Goal: Task Accomplishment & Management: Use online tool/utility

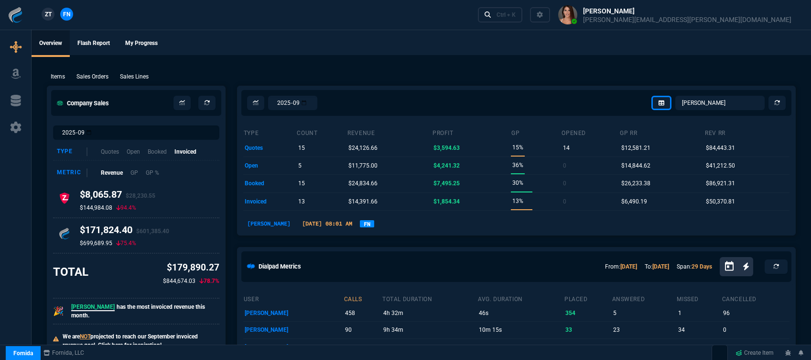
select select "12: [PERSON_NAME]"
click at [516, 17] on div "Ctrl + K" at bounding box center [506, 15] width 19 height 8
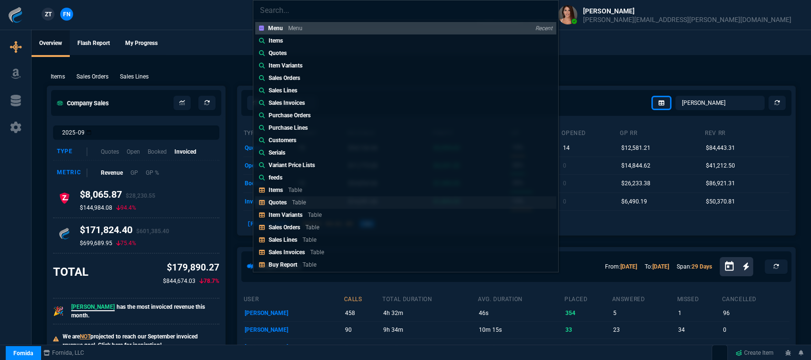
click at [295, 203] on p "Table" at bounding box center [299, 202] width 14 height 7
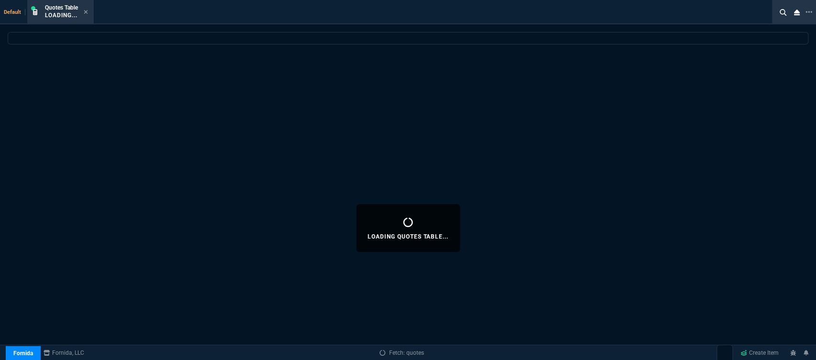
select select
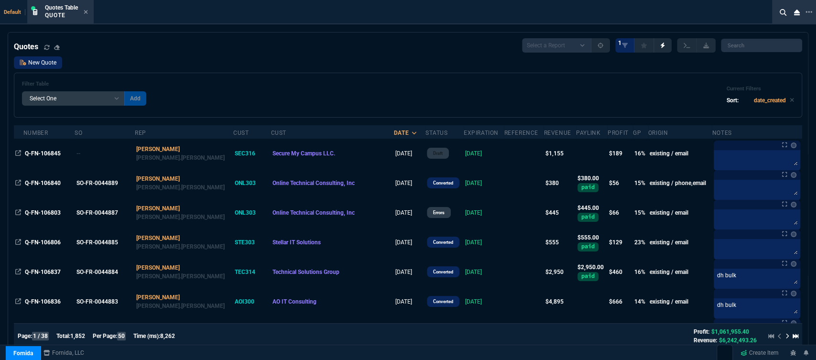
click at [32, 59] on link "New Quote" at bounding box center [38, 62] width 48 height 12
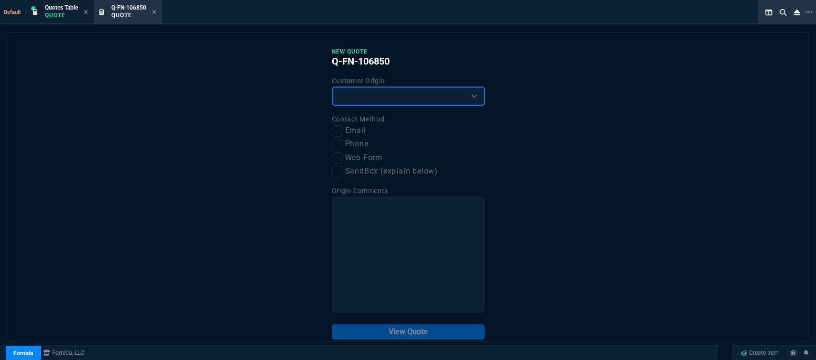
click at [422, 99] on select "Existing Customer Amazon Lead (first order) Website Lead (first order) Called (…" at bounding box center [408, 96] width 153 height 19
select select "existing"
click at [332, 87] on select "Existing Customer Amazon Lead (first order) Website Lead (first order) Called (…" at bounding box center [408, 96] width 153 height 19
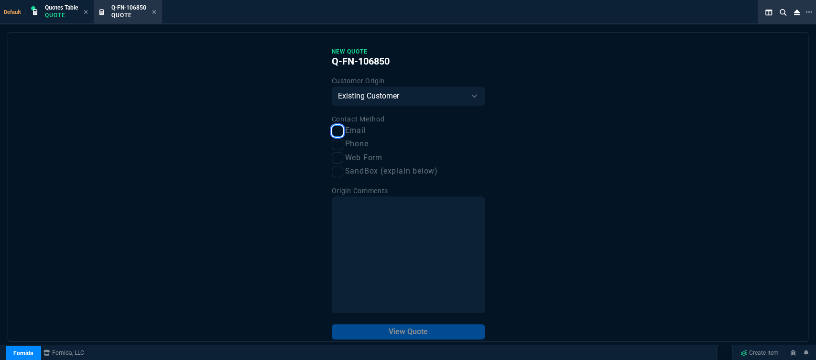
click at [337, 131] on input "Email" at bounding box center [337, 130] width 11 height 11
checkbox input "true"
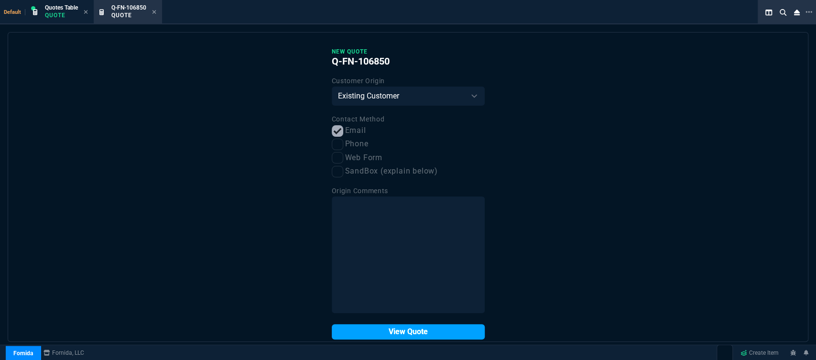
click at [403, 335] on button "View Quote" at bounding box center [408, 331] width 153 height 15
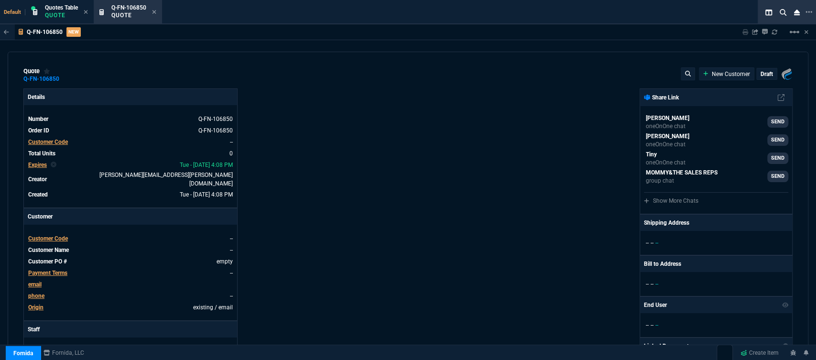
click at [60, 235] on span "Customer Code" at bounding box center [48, 238] width 40 height 7
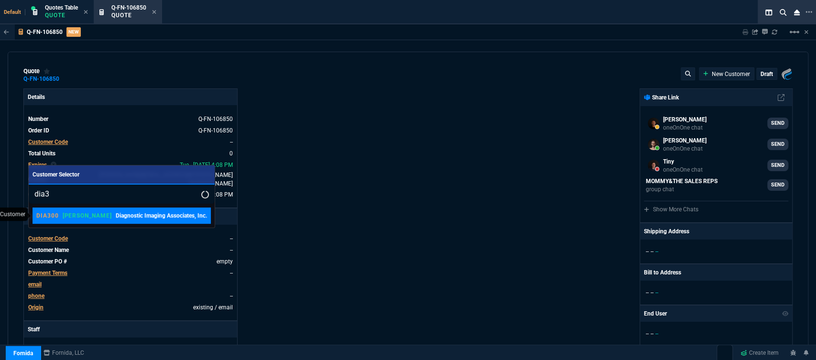
type input "dia3"
click at [116, 216] on p "Diagnostic Imaging Associates, Inc." at bounding box center [161, 215] width 91 height 9
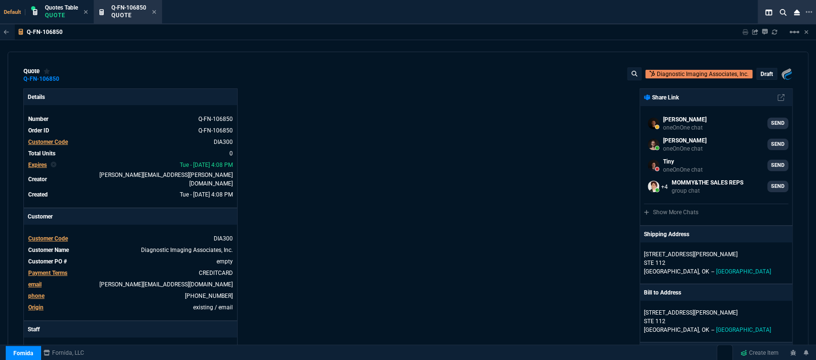
scroll to position [372, 0]
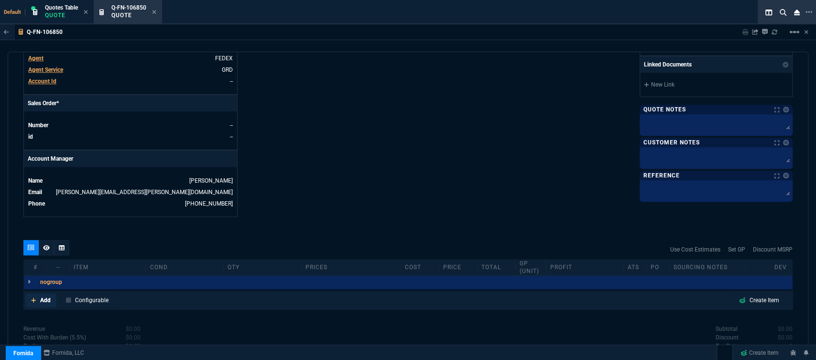
click at [35, 297] on icon at bounding box center [33, 300] width 5 height 6
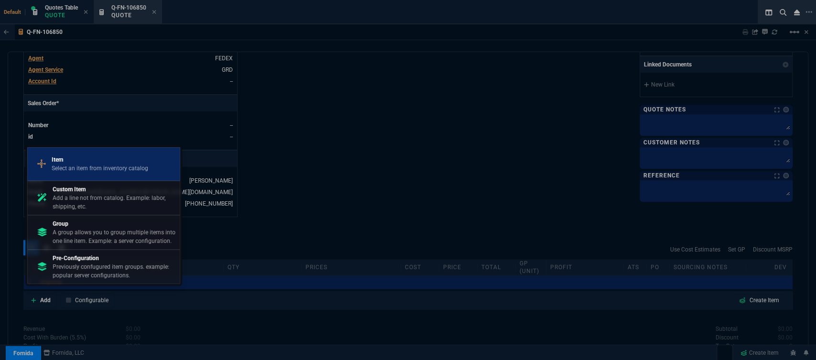
click at [78, 165] on p "Select an item from inventory catalog" at bounding box center [100, 168] width 97 height 9
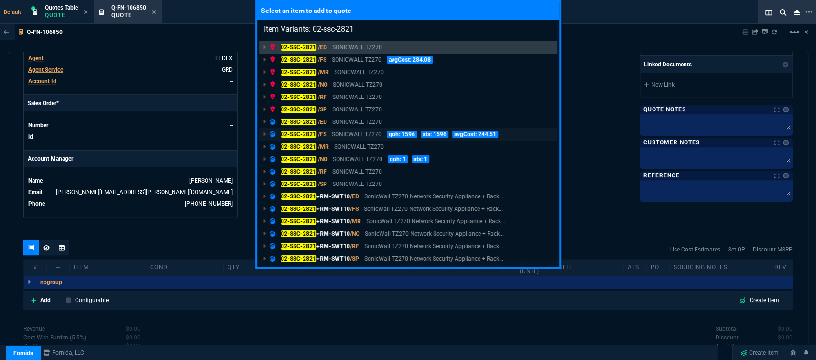
type input "Item Variants: 02-ssc-2821"
click at [351, 133] on p "SONICWALL TZ270" at bounding box center [357, 134] width 50 height 9
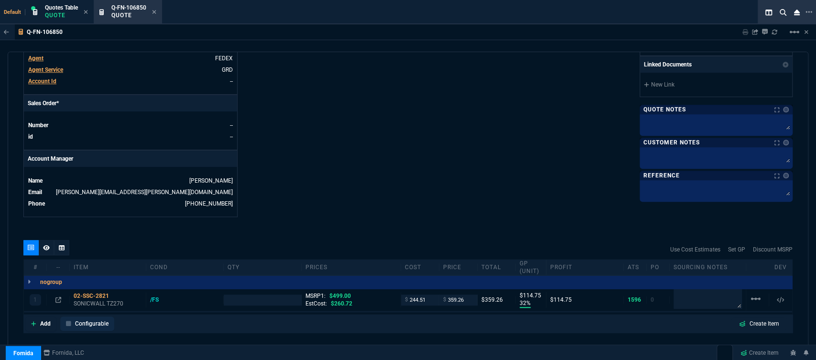
type input "32"
type input "115"
type input "28"
click at [103, 300] on p "SONICWALL TZ270" at bounding box center [108, 304] width 68 height 8
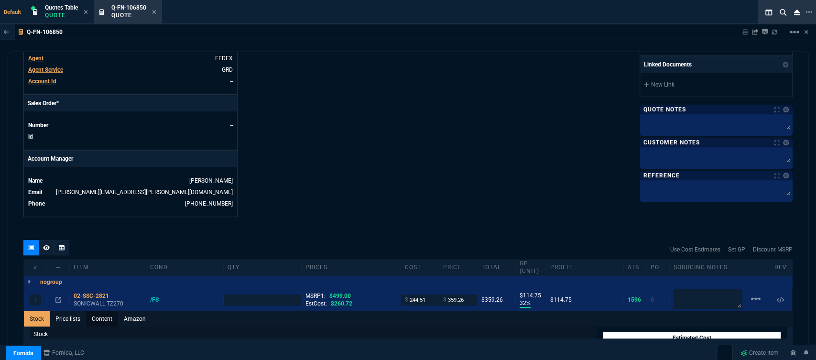
click at [113, 311] on link "Content" at bounding box center [102, 318] width 32 height 15
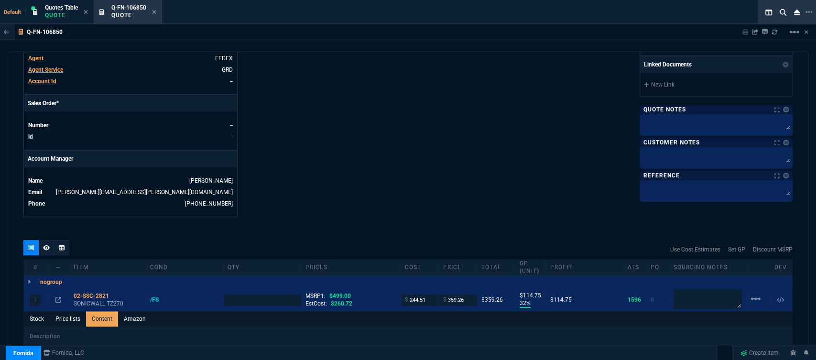
scroll to position [425, 0]
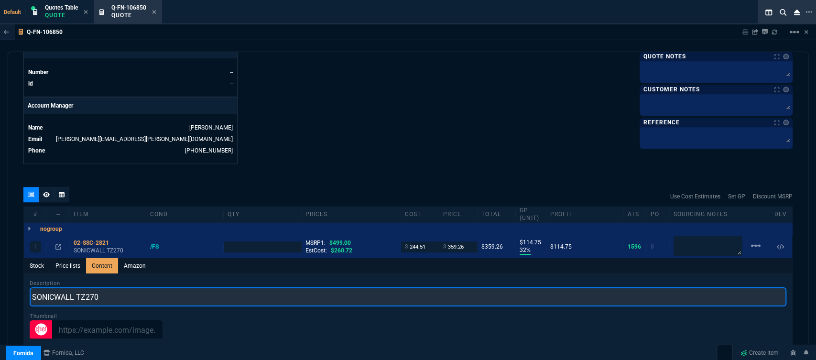
click at [122, 289] on input "SONICWALL TZ270" at bounding box center [408, 296] width 757 height 19
type input "SONICWALL TZ270 NETWORK SECURITY APPLIANCE"
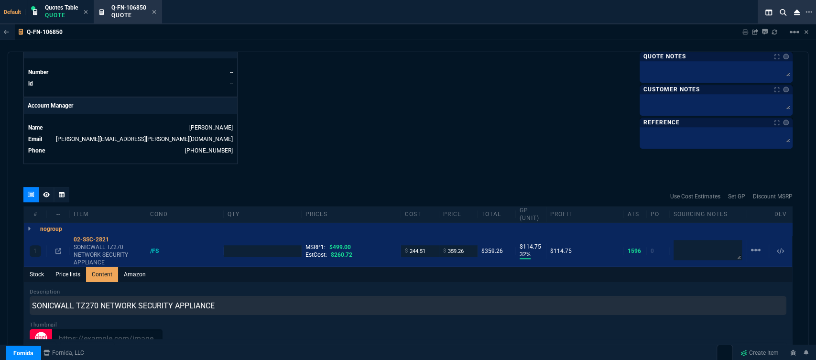
type input "1"
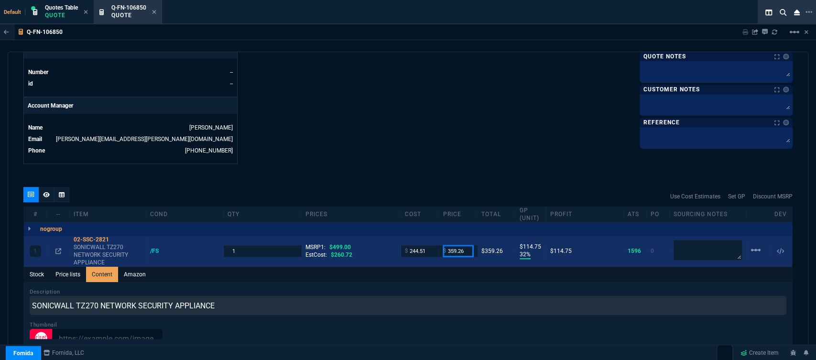
click at [464, 247] on input "359.26" at bounding box center [458, 250] width 30 height 11
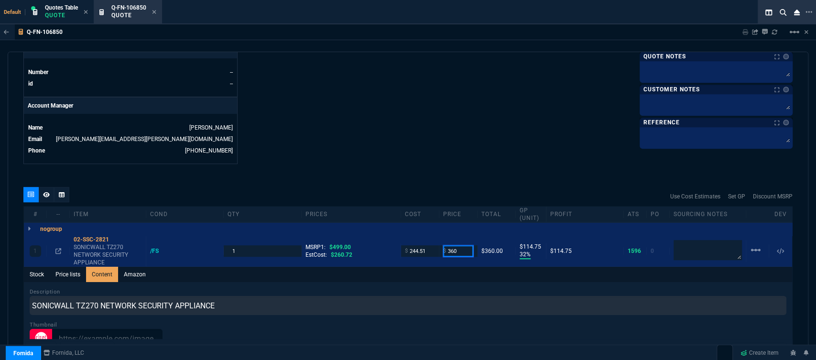
type input "360"
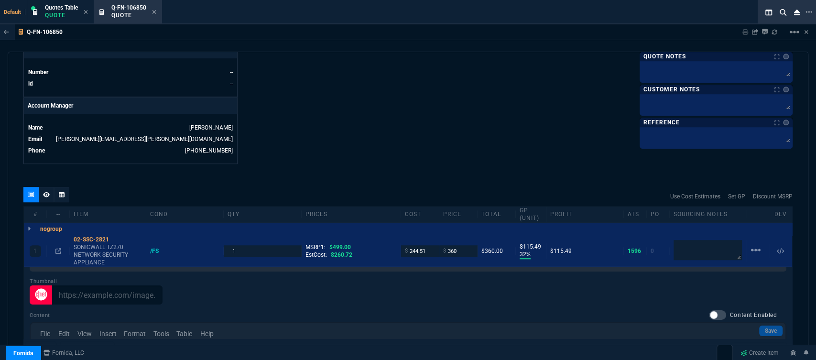
scroll to position [690, 0]
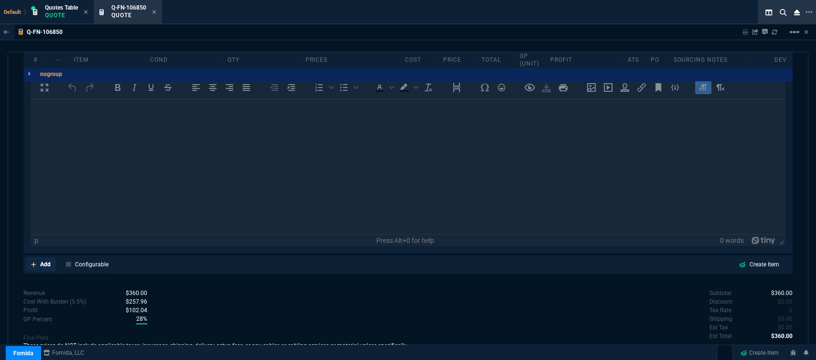
click at [32, 262] on icon at bounding box center [33, 265] width 5 height 6
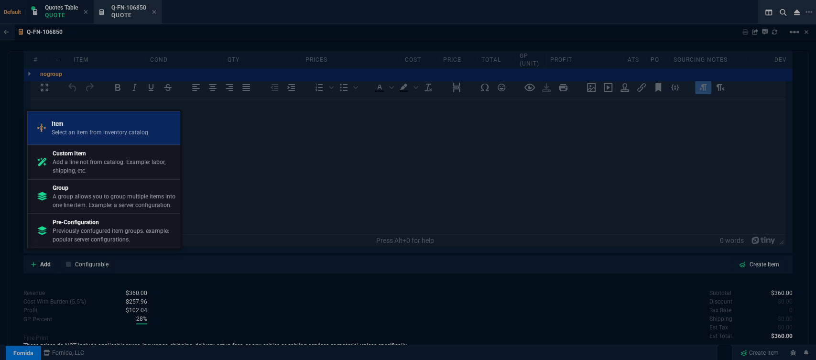
click at [93, 123] on p "Item" at bounding box center [100, 124] width 97 height 9
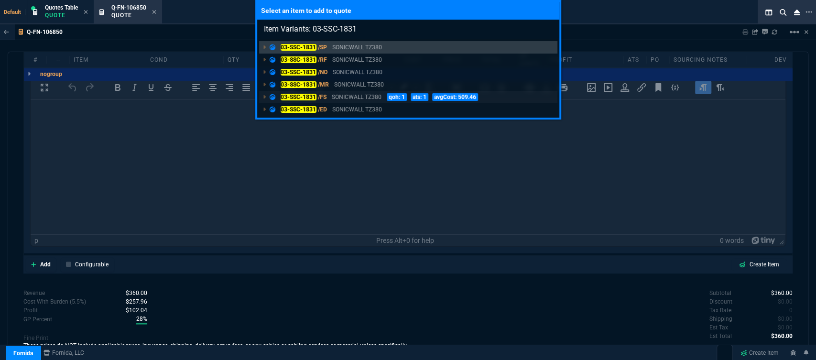
type input "Item Variants: 03-SSC-1831"
click at [356, 98] on p "SONICWALL TZ380" at bounding box center [357, 97] width 50 height 9
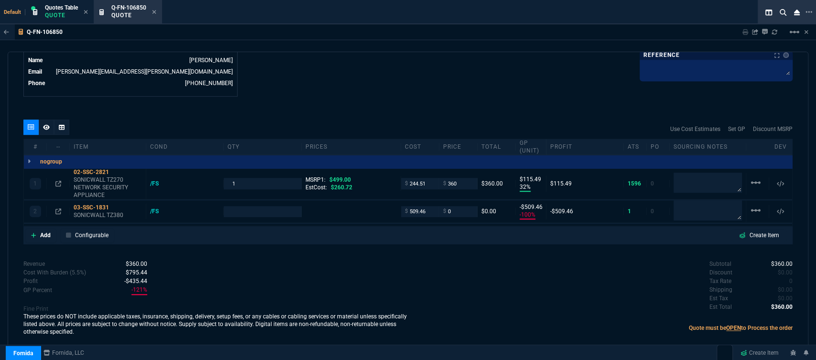
type input "-100"
type input "-509"
type input "32"
type input "115"
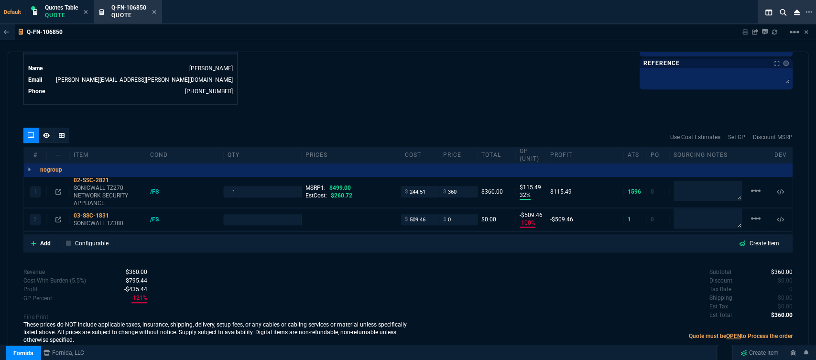
type input "28"
type input "780"
type input "100"
type input "32"
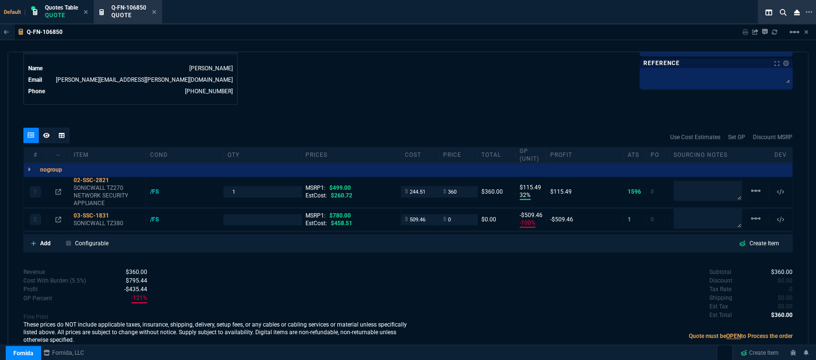
type input "115"
type input "-100"
type input "-509"
type input "28"
type input "100"
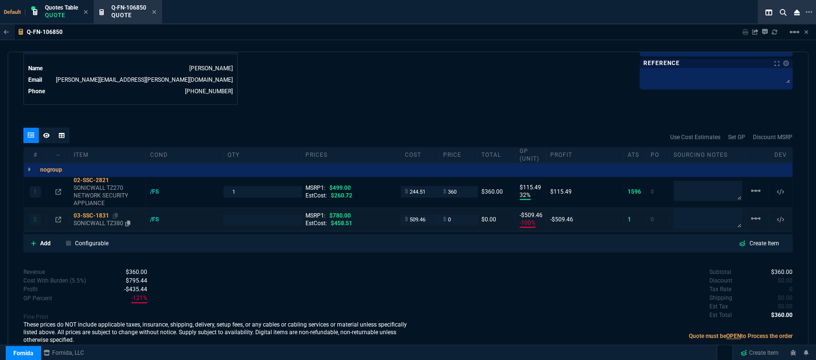
click at [107, 219] on p "SONICWALL TZ380" at bounding box center [108, 223] width 68 height 8
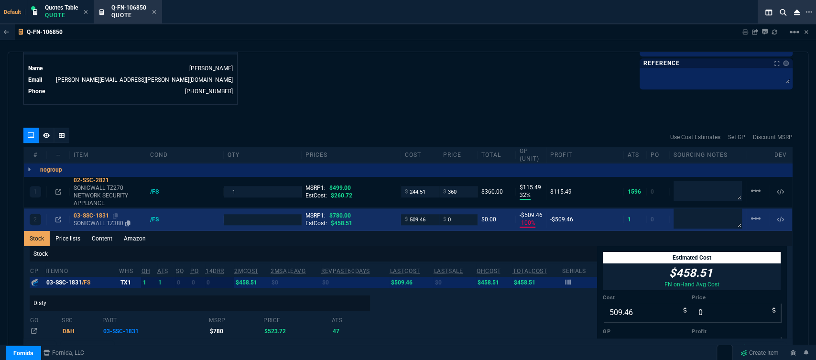
scroll to position [534, 0]
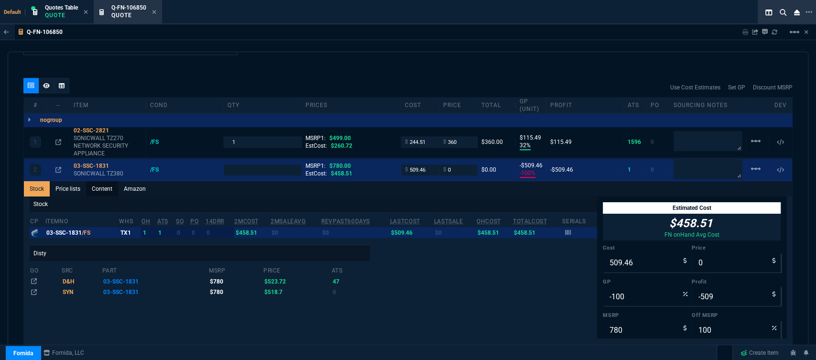
click at [106, 181] on link "Content" at bounding box center [102, 188] width 32 height 15
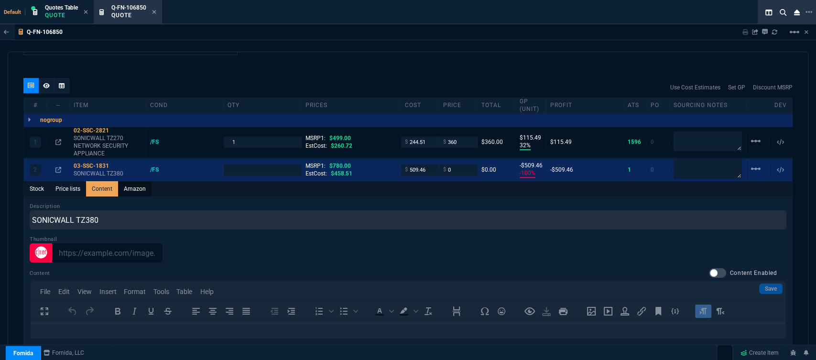
scroll to position [0, 0]
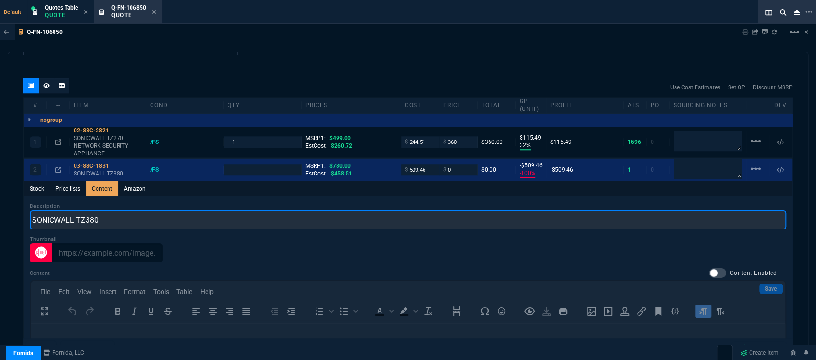
click at [197, 210] on input "SONICWALL TZ380" at bounding box center [408, 219] width 757 height 19
type input "SONICWALL TZ380 NETWORK SECURITY APPLIANCE"
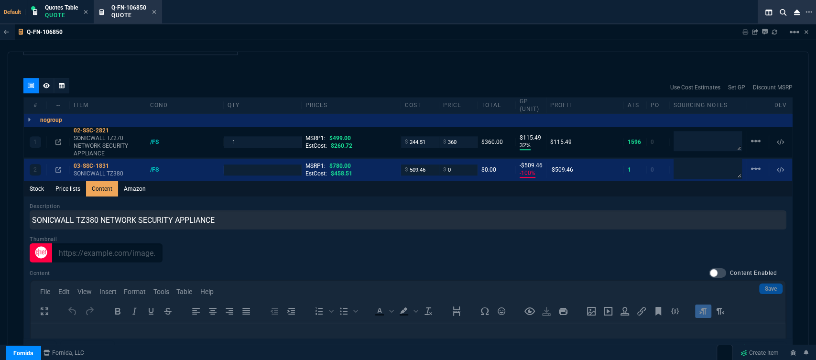
click at [375, 16] on div "Default Quotes Table Quote Q-FN-106850 Quote" at bounding box center [389, 12] width 778 height 24
type input "1"
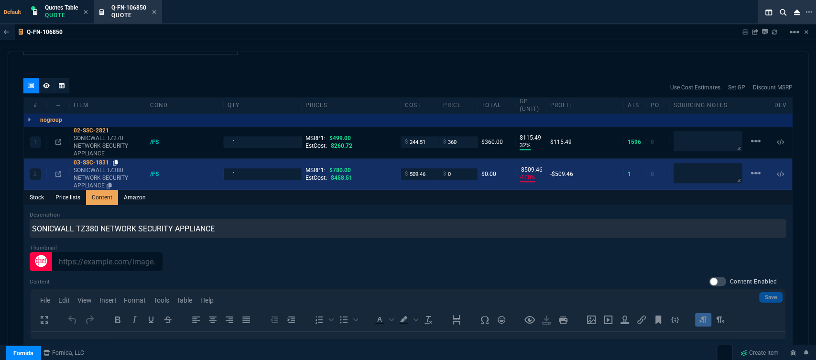
click at [117, 160] on icon at bounding box center [115, 163] width 5 height 6
click at [459, 168] on input "0" at bounding box center [458, 173] width 30 height 11
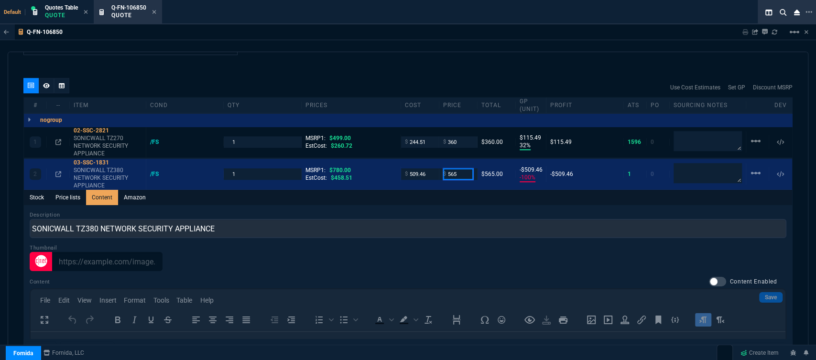
type input "565"
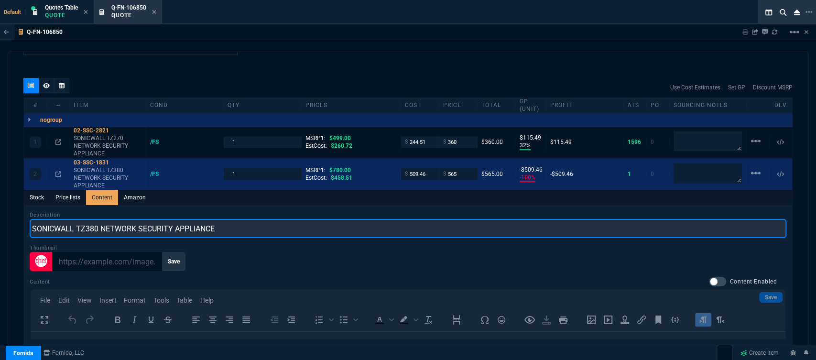
click at [404, 221] on input "SONICWALL TZ380 NETWORK SECURITY APPLIANCE" at bounding box center [408, 228] width 757 height 19
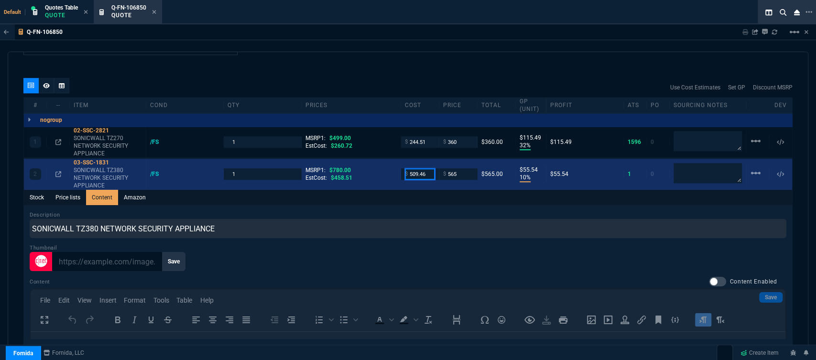
click at [431, 169] on input "509.46" at bounding box center [420, 173] width 30 height 11
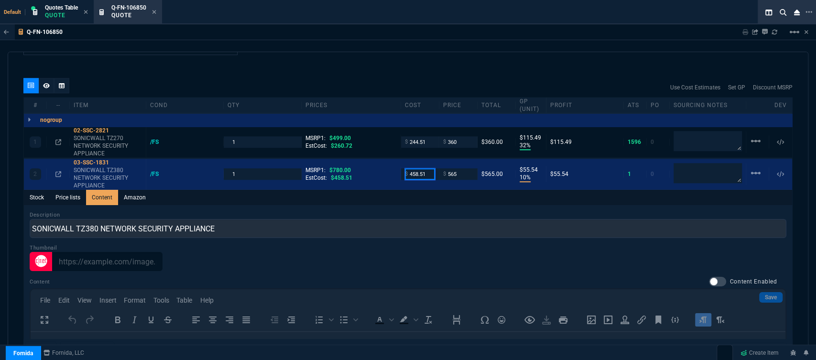
type input "458.51"
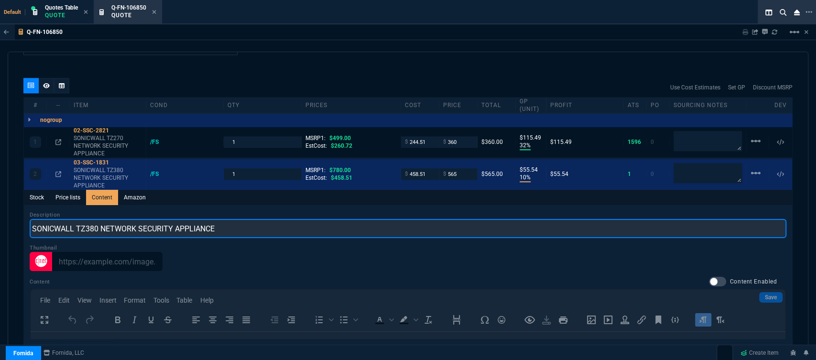
click at [419, 228] on input "SONICWALL TZ380 NETWORK SECURITY APPLIANCE" at bounding box center [408, 228] width 757 height 19
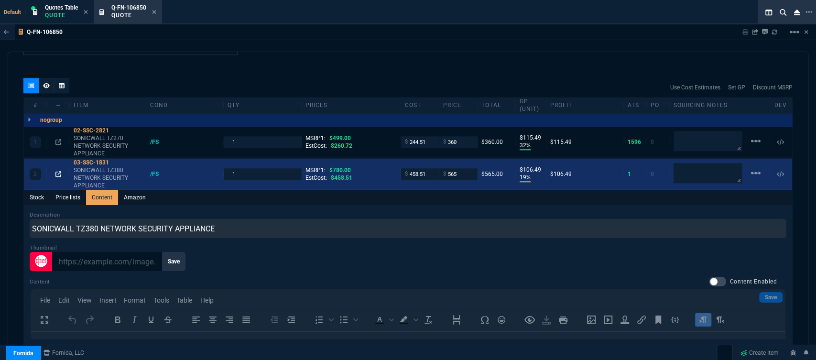
click at [57, 171] on icon at bounding box center [58, 174] width 6 height 6
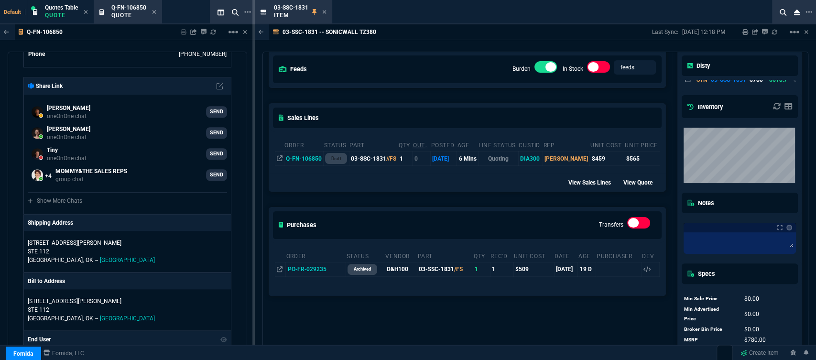
scroll to position [159, 0]
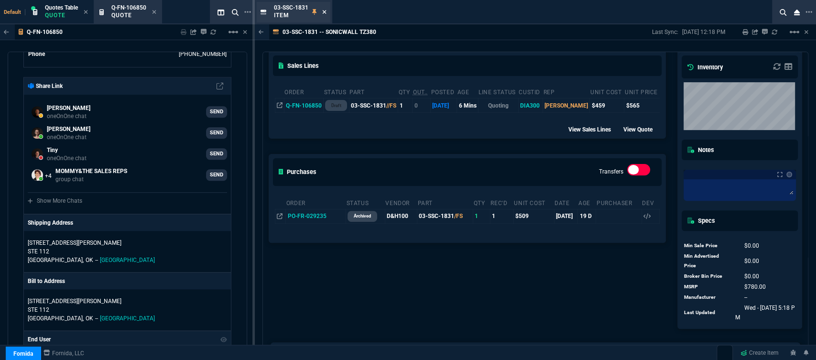
click at [326, 12] on icon at bounding box center [324, 12] width 4 height 6
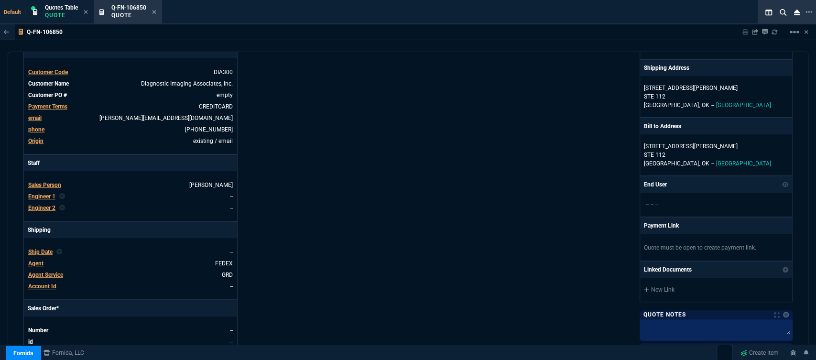
scroll to position [109, 0]
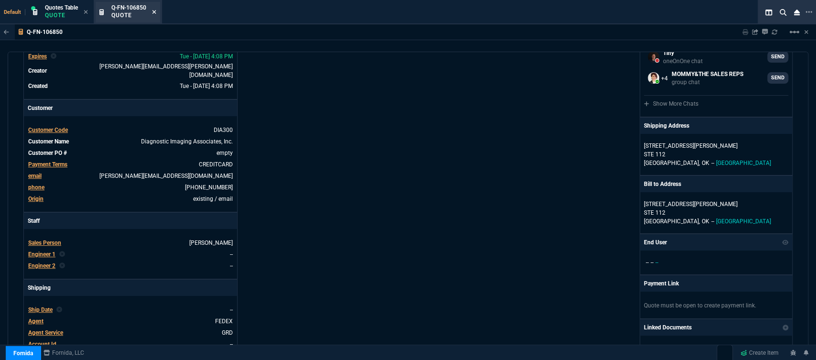
click at [154, 10] on icon at bounding box center [154, 12] width 4 height 6
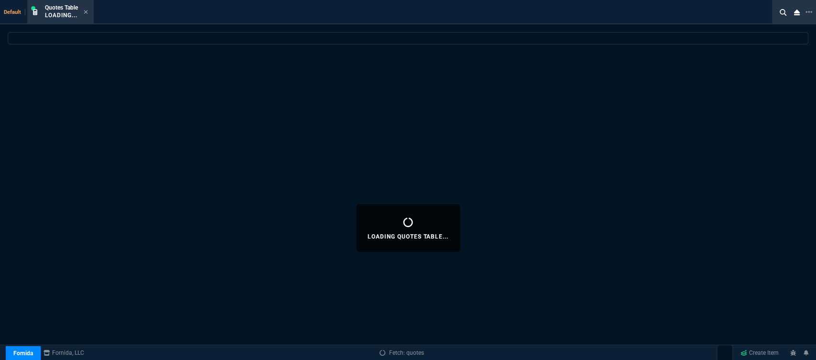
select select
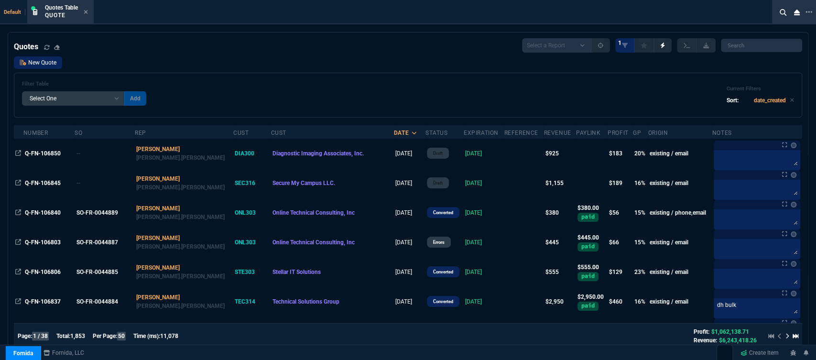
click at [58, 64] on link "New Quote" at bounding box center [38, 62] width 48 height 12
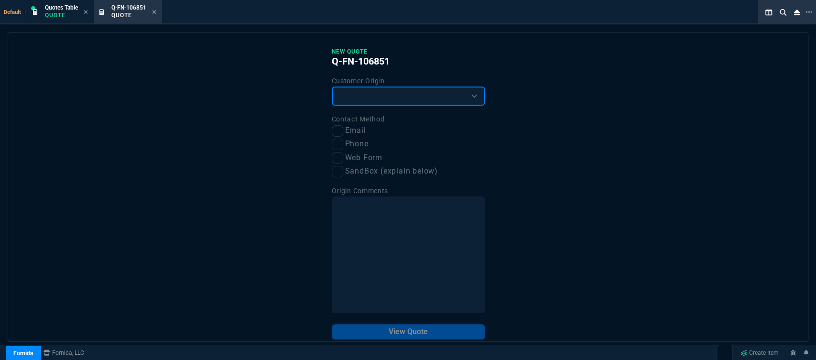
drag, startPoint x: 398, startPoint y: 94, endPoint x: 393, endPoint y: 97, distance: 5.5
click at [398, 94] on select "Existing Customer Amazon Lead (first order) Website Lead (first order) Called (…" at bounding box center [408, 96] width 153 height 19
select select "existing"
click at [332, 87] on select "Existing Customer Amazon Lead (first order) Website Lead (first order) Called (…" at bounding box center [408, 96] width 153 height 19
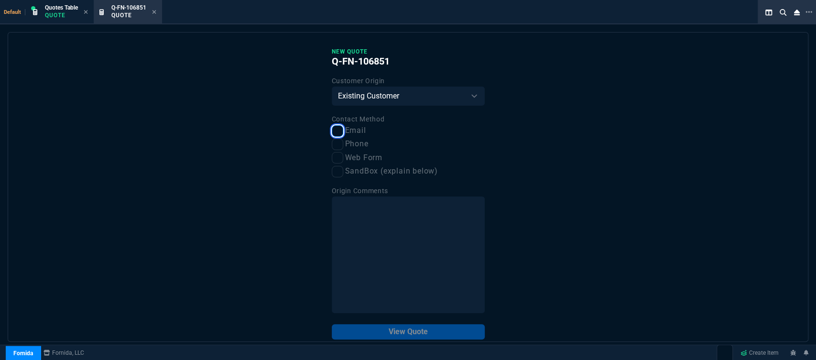
click at [334, 136] on input "Email" at bounding box center [337, 130] width 11 height 11
checkbox input "true"
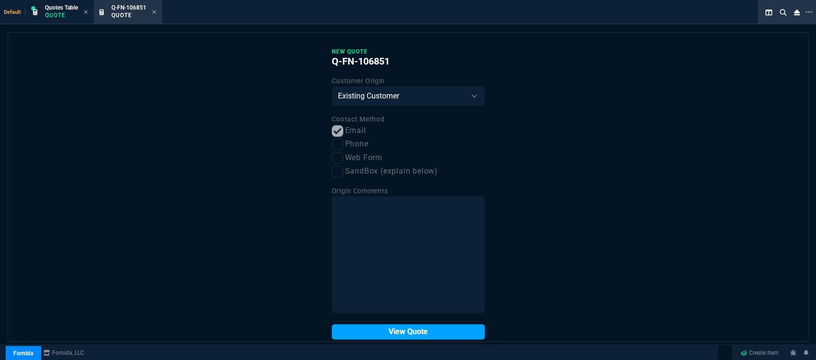
click at [371, 334] on button "View Quote" at bounding box center [408, 331] width 153 height 15
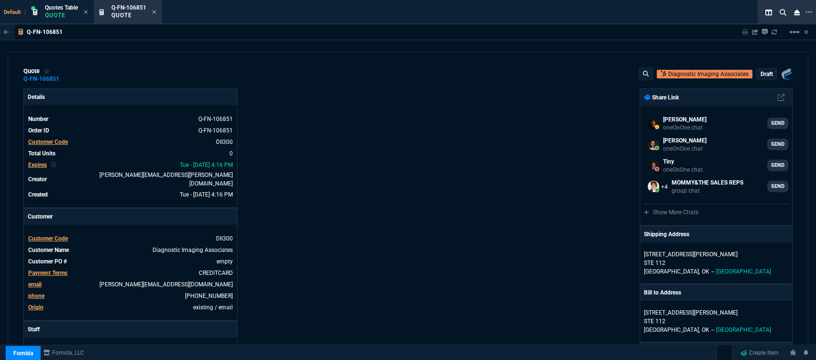
select select "12: [PERSON_NAME]"
drag, startPoint x: 208, startPoint y: 232, endPoint x: 263, endPoint y: 247, distance: 57.1
click at [208, 235] on icon at bounding box center [210, 238] width 5 height 6
click at [211, 235] on nx-icon at bounding box center [212, 238] width 9 height 7
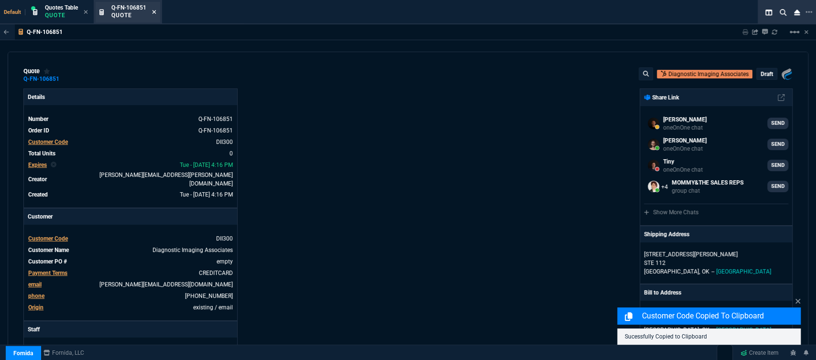
click at [153, 11] on icon at bounding box center [154, 12] width 4 height 6
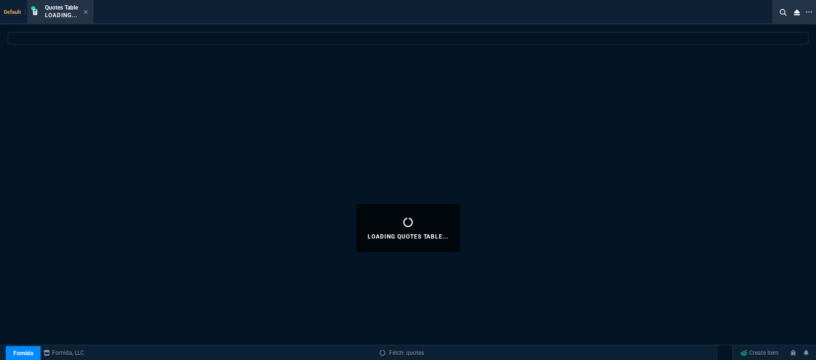
select select
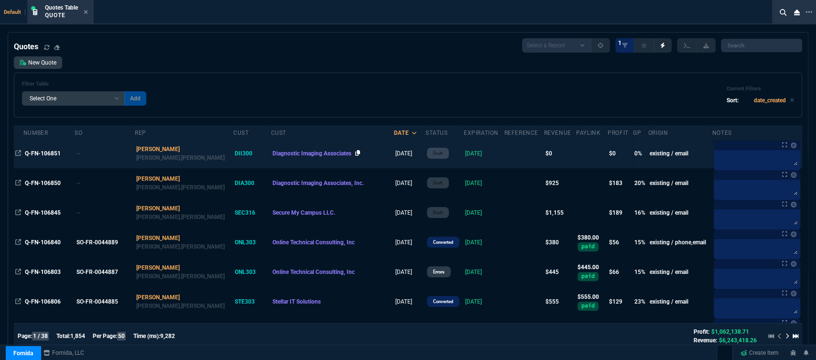
click at [355, 153] on icon at bounding box center [357, 153] width 5 height 6
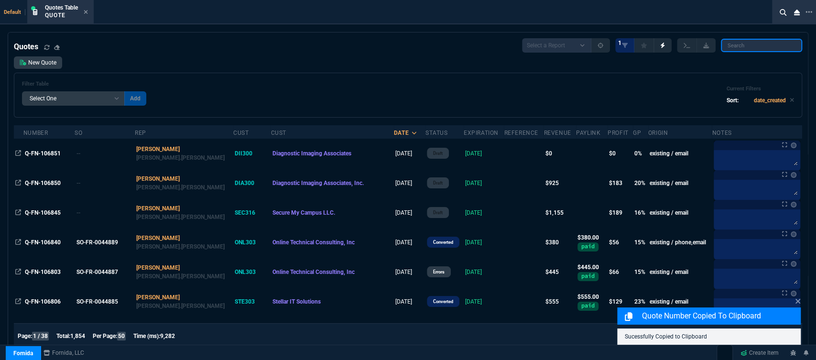
click at [765, 47] on input "search" at bounding box center [761, 45] width 81 height 13
click at [87, 12] on icon at bounding box center [86, 12] width 4 height 4
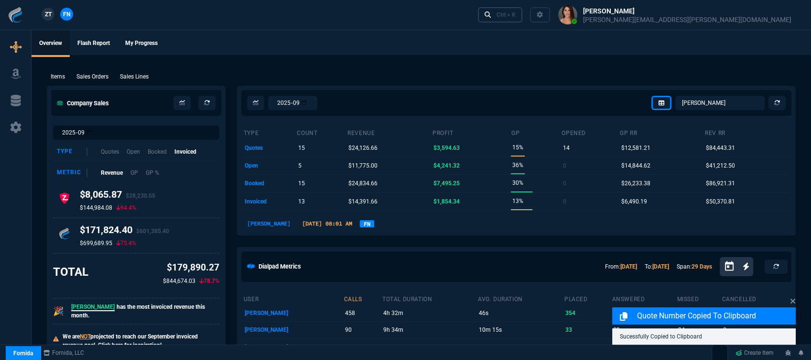
click at [516, 12] on div "Ctrl + K" at bounding box center [506, 15] width 19 height 8
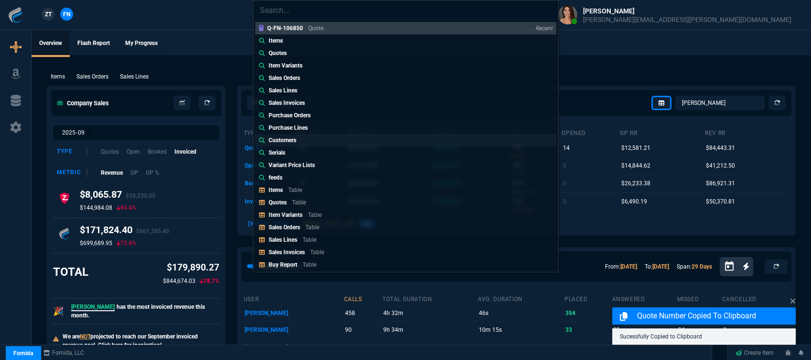
click at [321, 135] on link "Customers" at bounding box center [405, 140] width 301 height 12
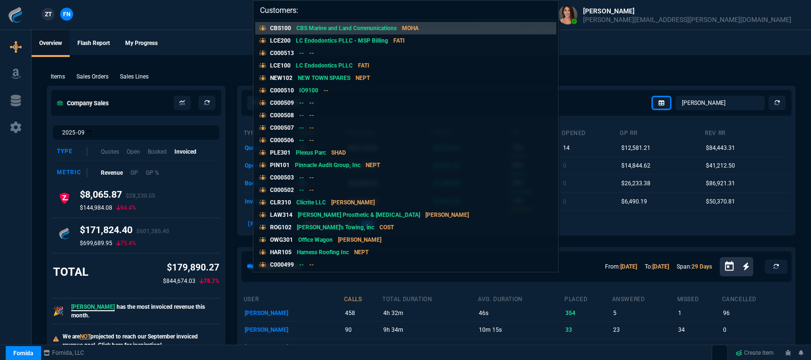
paste input "Diagnostic Imaging Associates"
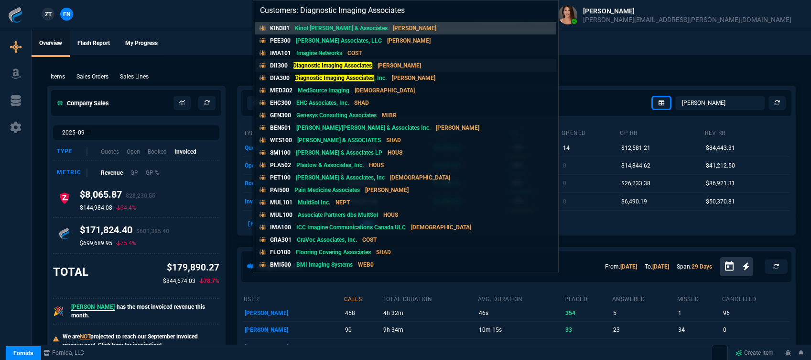
type input "Customers: Diagnostic Imaging Associates"
click at [320, 64] on mark "Diagnostic Imaging Associates" at bounding box center [332, 65] width 79 height 7
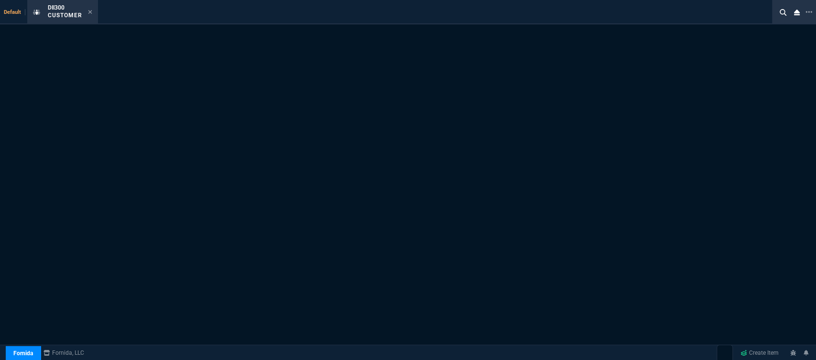
select select "1: quotes"
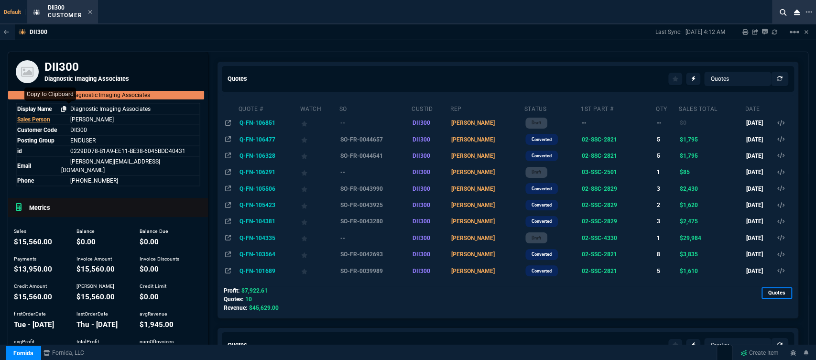
click at [63, 110] on icon at bounding box center [63, 109] width 5 height 6
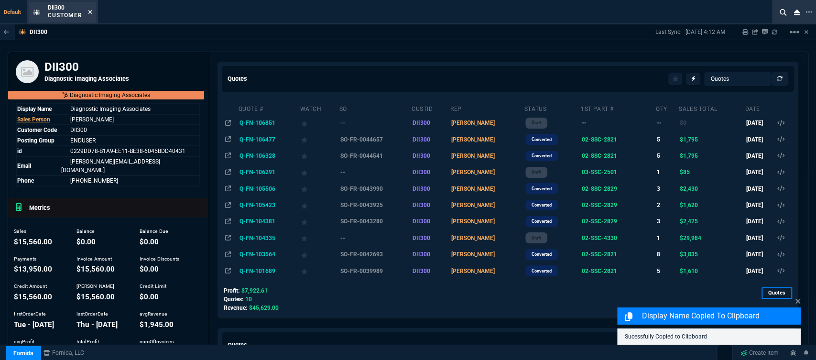
click at [90, 12] on icon at bounding box center [90, 12] width 4 height 4
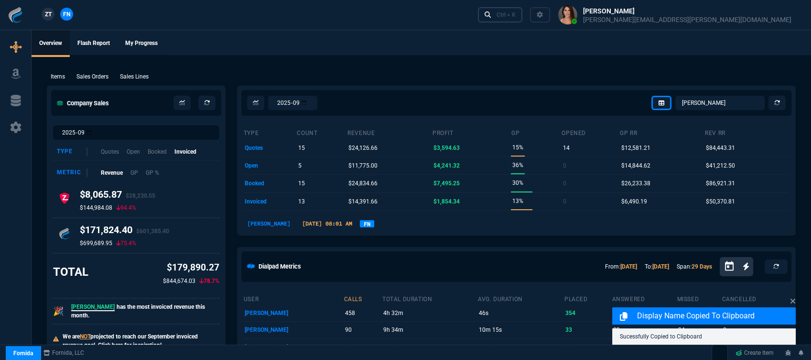
click at [516, 16] on div "Ctrl + K" at bounding box center [506, 15] width 19 height 8
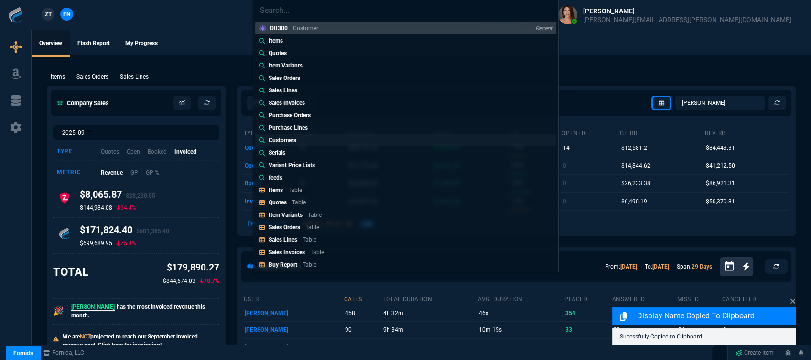
click at [336, 139] on link "Customers" at bounding box center [405, 140] width 301 height 12
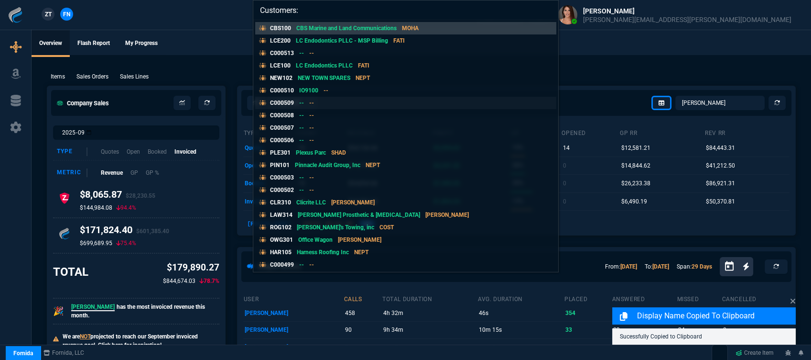
paste input "Diagnostic Imaging Associates"
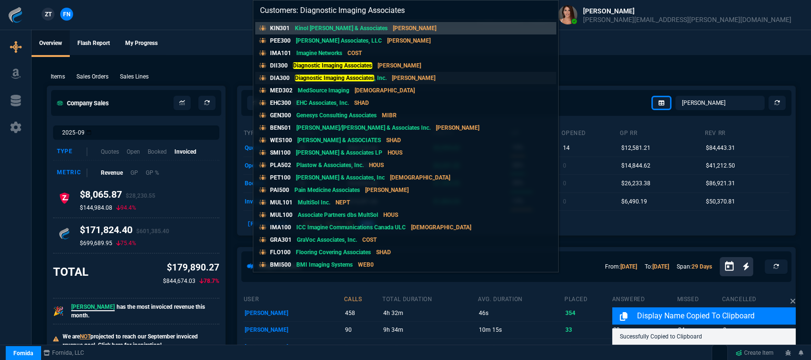
type input "Customers: Diagnostic Imaging Associates"
click at [436, 75] on link "DIA300 Diagnostic Imaging Associates , Inc. ROSS" at bounding box center [405, 78] width 301 height 12
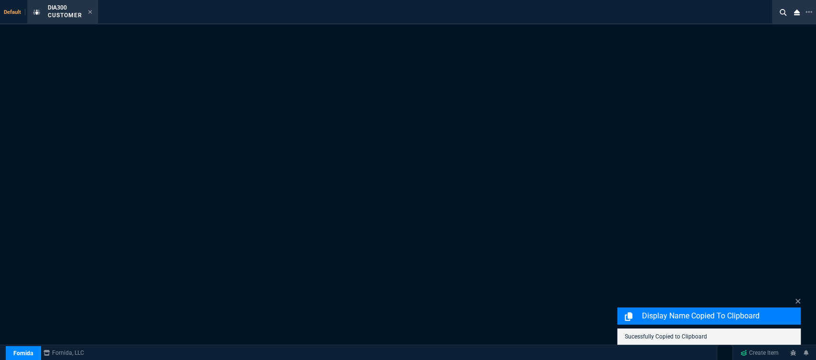
select select "1: quotes"
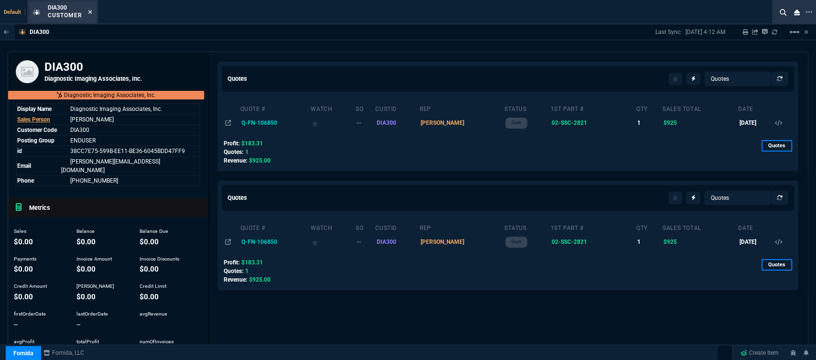
click at [91, 11] on icon at bounding box center [90, 12] width 4 height 4
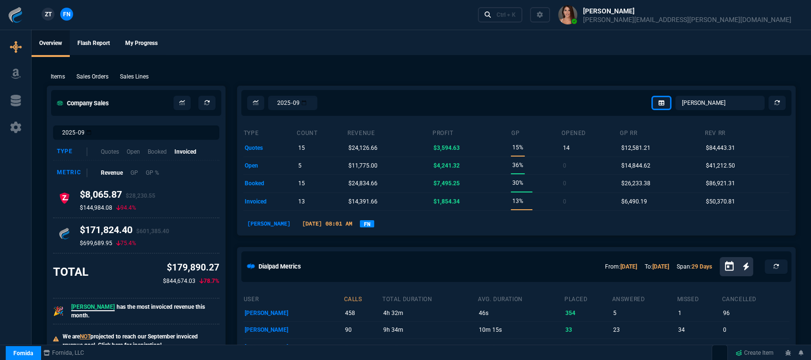
click at [642, 6] on div "Ctrl + K" at bounding box center [638, 15] width 329 height 30
click at [523, 20] on link "Ctrl + K" at bounding box center [500, 14] width 45 height 15
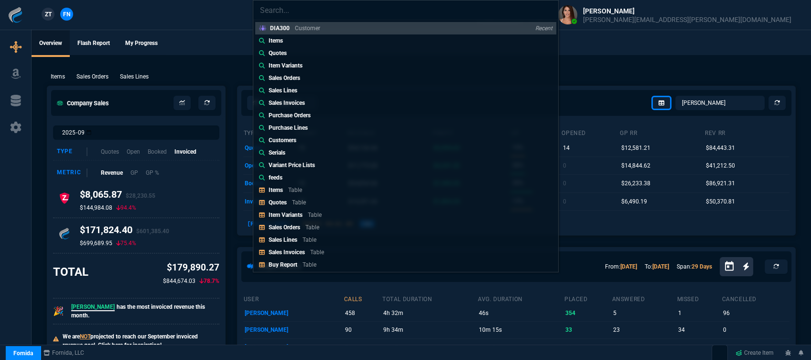
drag, startPoint x: 620, startPoint y: 70, endPoint x: 637, endPoint y: 23, distance: 49.5
click at [622, 69] on div "DIA300 Customer Recent Items Quotes Item Variants Sales Orders Sales Lines Sale…" at bounding box center [405, 180] width 811 height 360
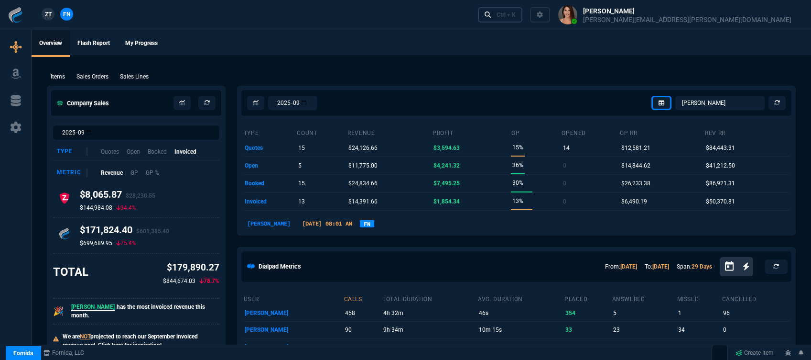
click at [516, 11] on div "Ctrl + K" at bounding box center [506, 15] width 19 height 8
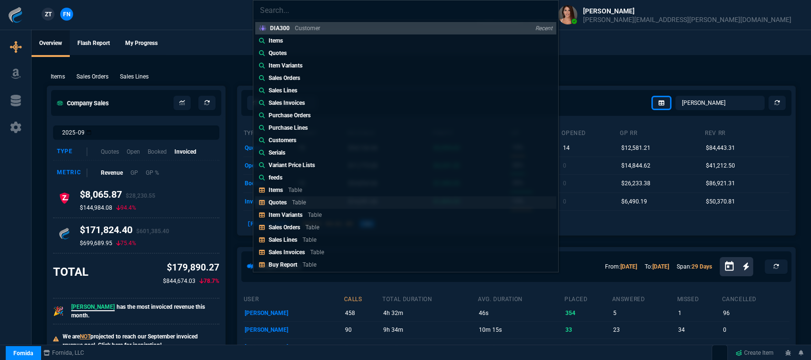
click at [312, 204] on link "Quotes Table" at bounding box center [405, 202] width 301 height 12
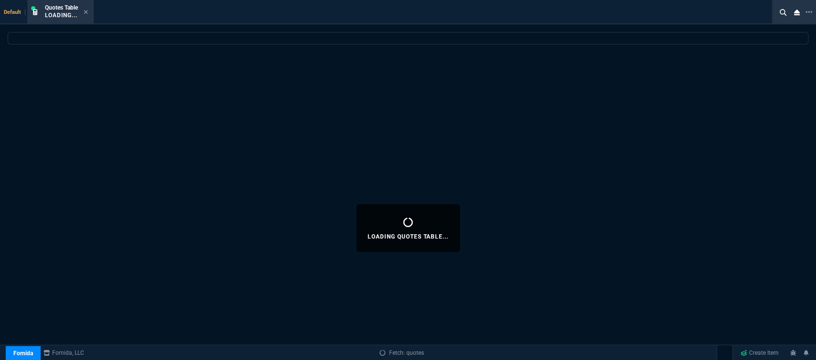
select select
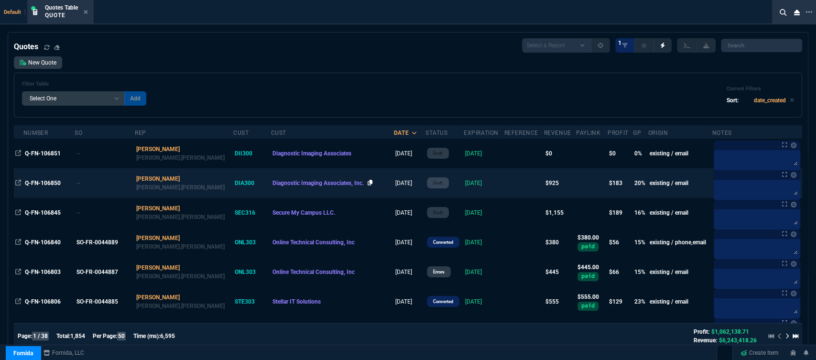
click at [368, 183] on icon at bounding box center [370, 183] width 5 height 6
click at [504, 181] on td at bounding box center [524, 183] width 40 height 30
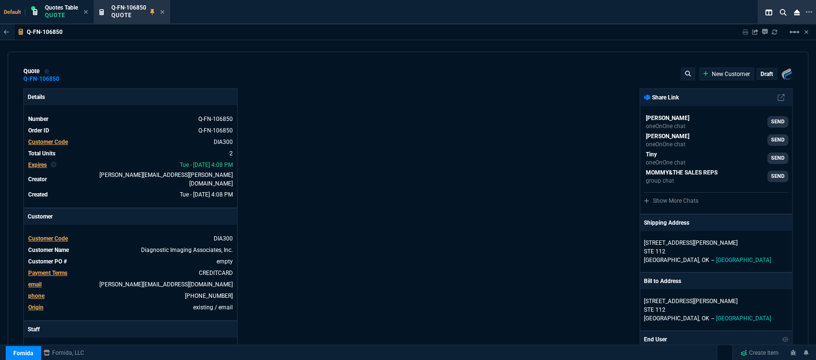
type input "32"
type input "115"
type input "19"
type input "106"
type input "499"
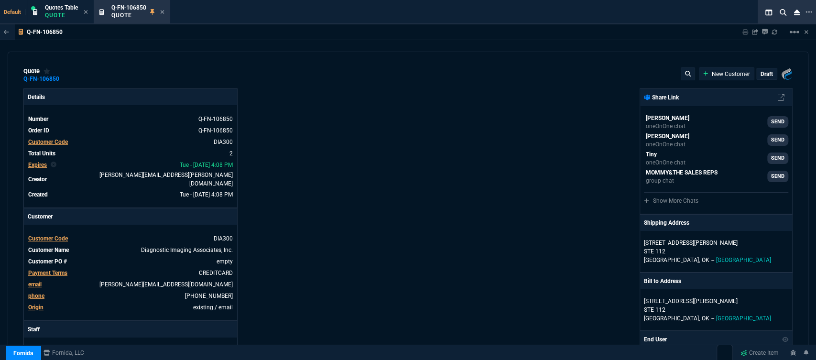
type input "780"
type input "28"
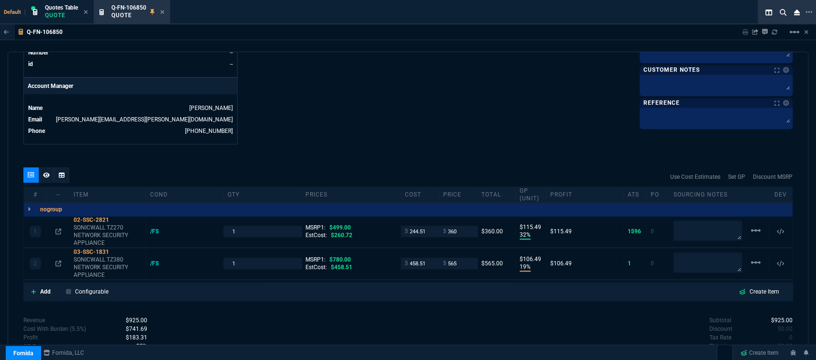
scroll to position [493, 0]
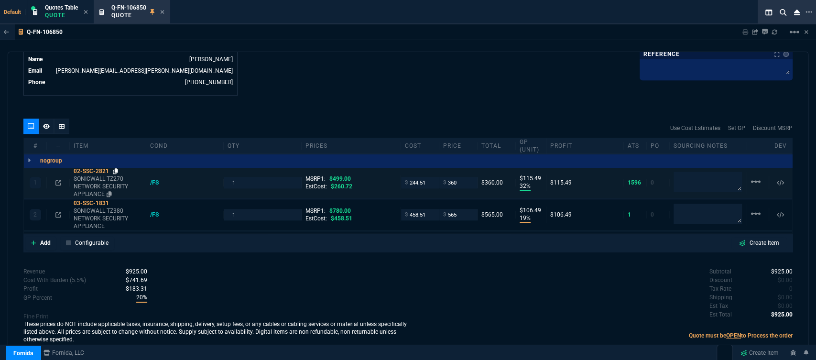
click at [115, 168] on icon at bounding box center [115, 171] width 5 height 6
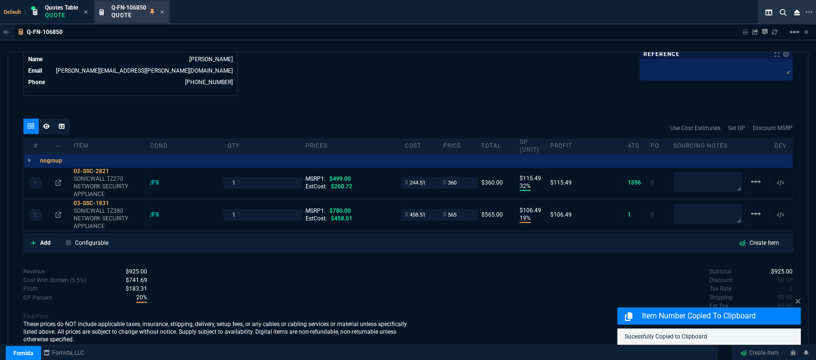
click at [164, 8] on div "Q-FN-106850 Quote" at bounding box center [137, 12] width 53 height 17
click at [163, 12] on icon at bounding box center [163, 12] width 4 height 4
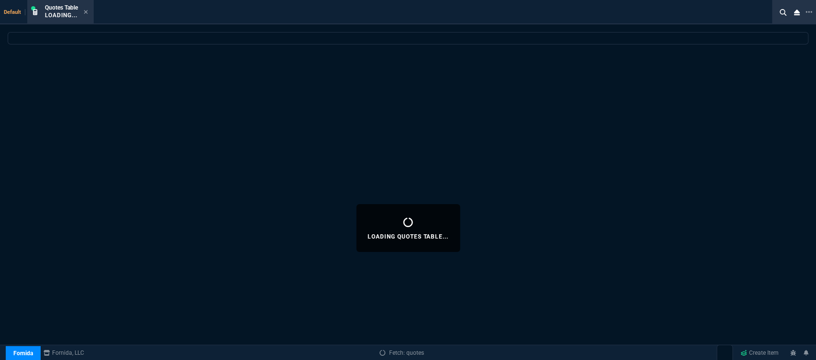
select select
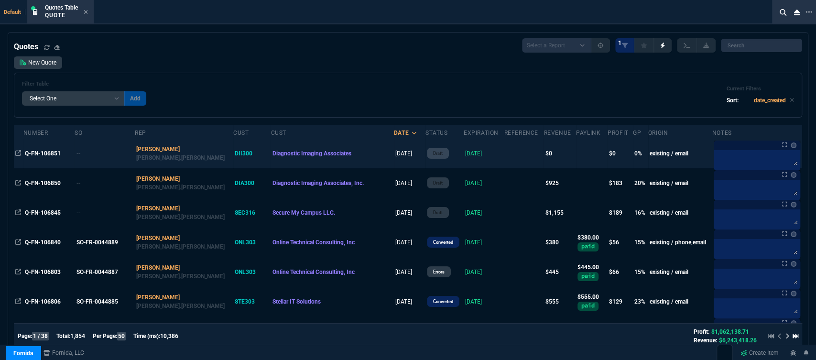
click at [475, 158] on td "[DATE]" at bounding box center [484, 154] width 41 height 30
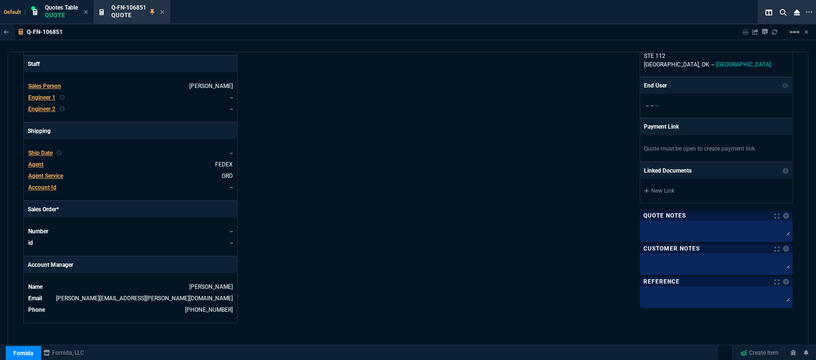
scroll to position [429, 0]
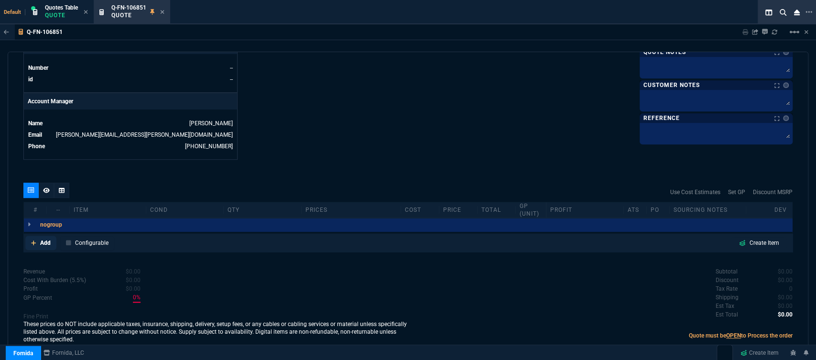
click at [34, 240] on icon at bounding box center [33, 243] width 5 height 6
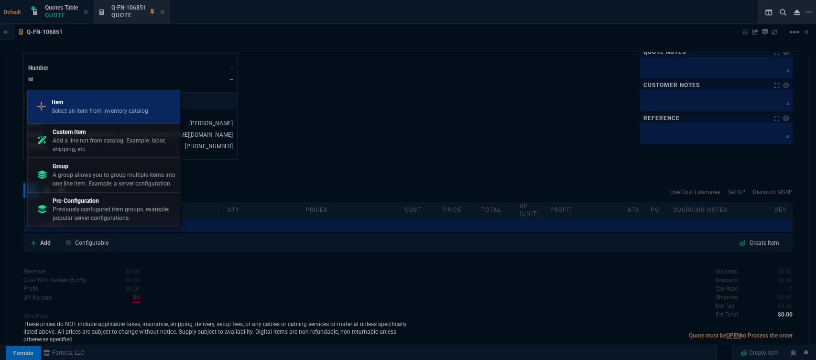
click at [112, 105] on p "Item" at bounding box center [100, 102] width 97 height 9
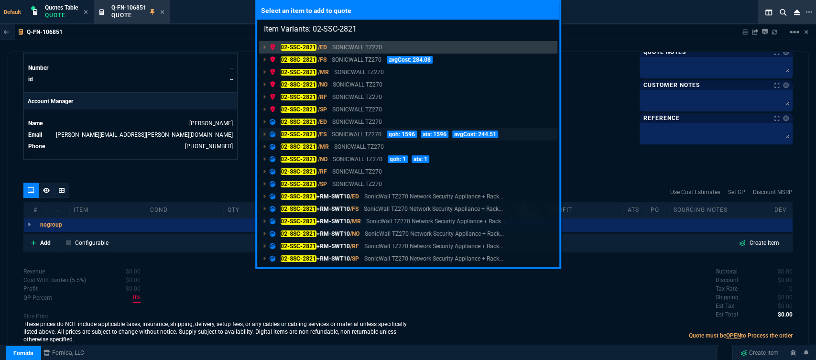
type input "Item Variants: 02-SSC-2821"
click at [361, 134] on p "SONICWALL TZ270" at bounding box center [357, 134] width 50 height 9
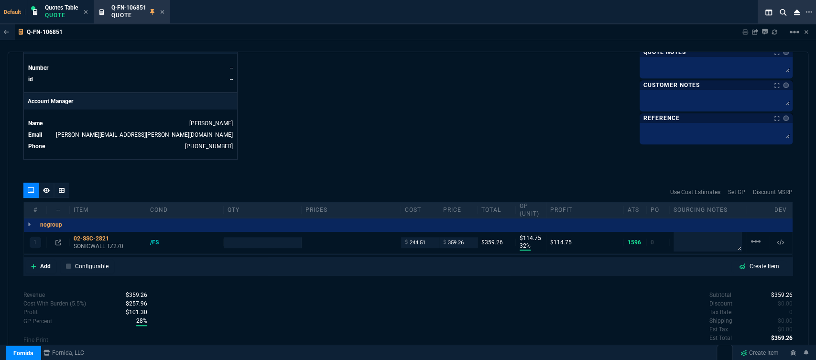
type input "32"
type input "115"
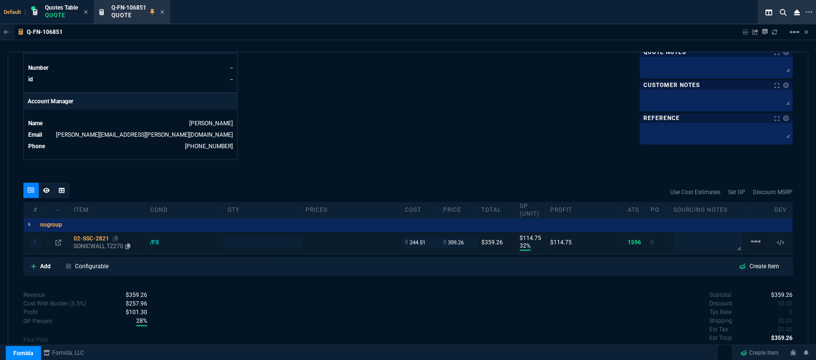
type input "499"
click at [89, 240] on nx-fornida-erp-document "Q-FN-106851 Sharing Q-FN-106851 Link Dev Link Share on Teams linear_scale quote…" at bounding box center [408, 213] width 816 height 379
type input "28"
type input "32"
type input "115"
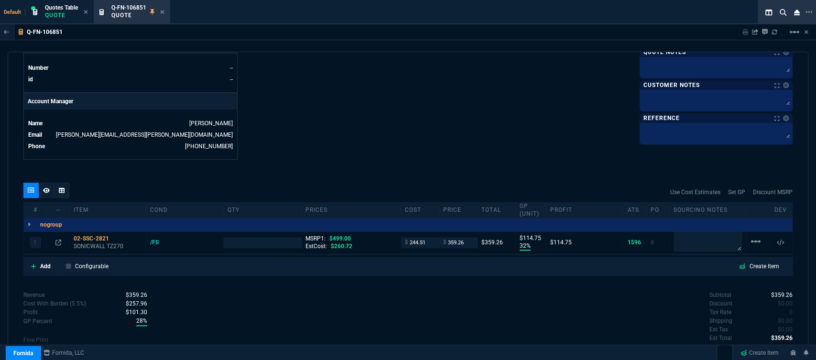
type input "28"
click at [100, 242] on p "SONICWALL TZ270" at bounding box center [108, 246] width 68 height 8
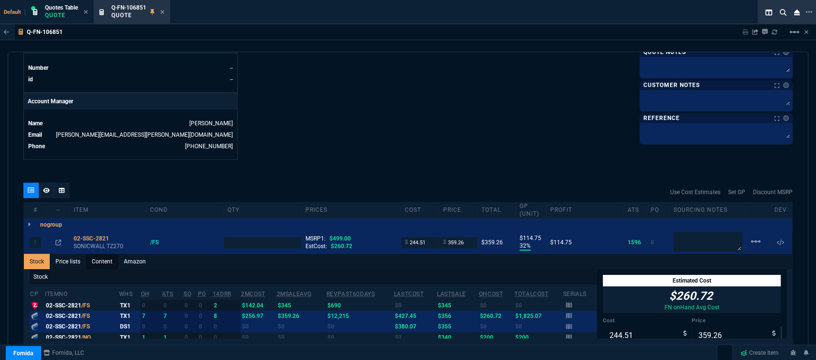
click at [114, 254] on link "Content" at bounding box center [102, 261] width 32 height 15
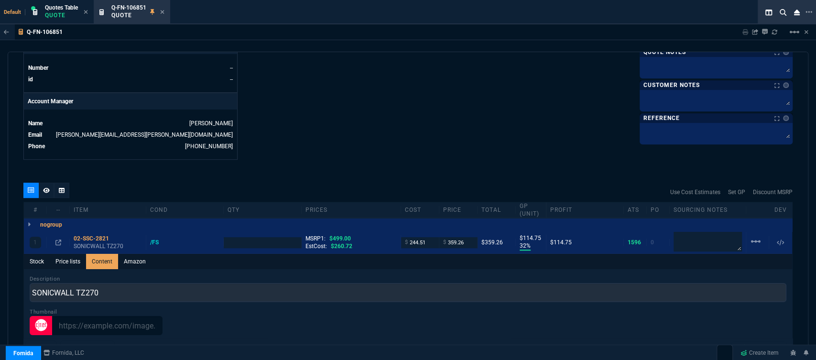
scroll to position [0, 0]
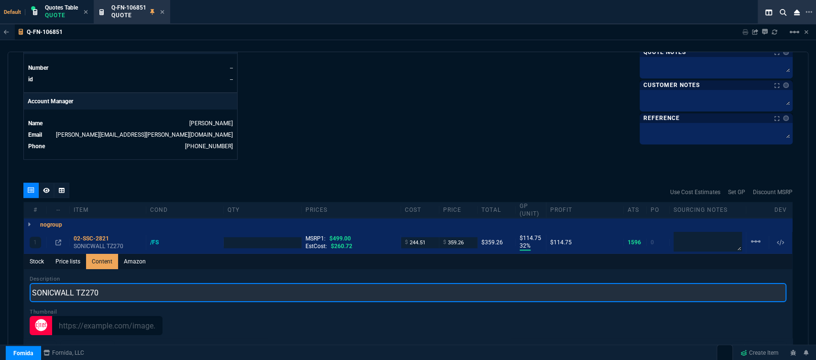
click at [182, 283] on input "SONICWALL TZ270" at bounding box center [408, 292] width 757 height 19
type input "SONICWALL TZ270 NETWORK SECURITY APPLIANCE"
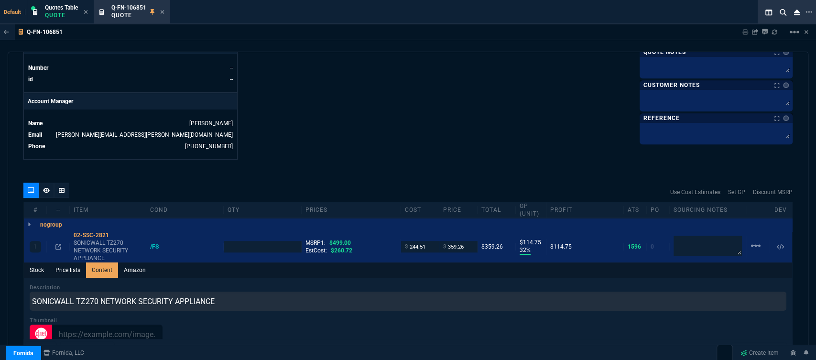
type input "1"
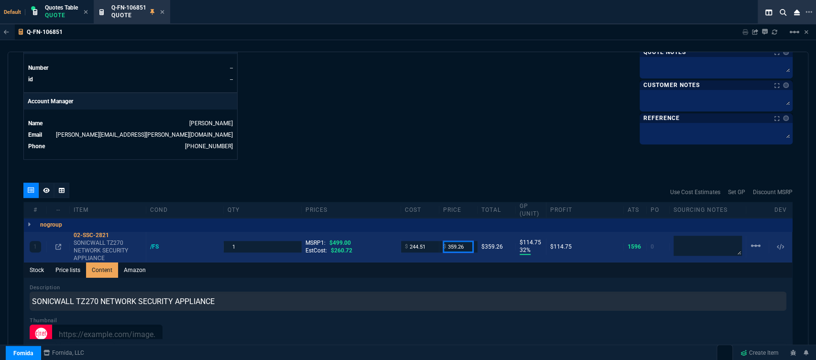
click at [465, 242] on input "359.26" at bounding box center [458, 246] width 30 height 11
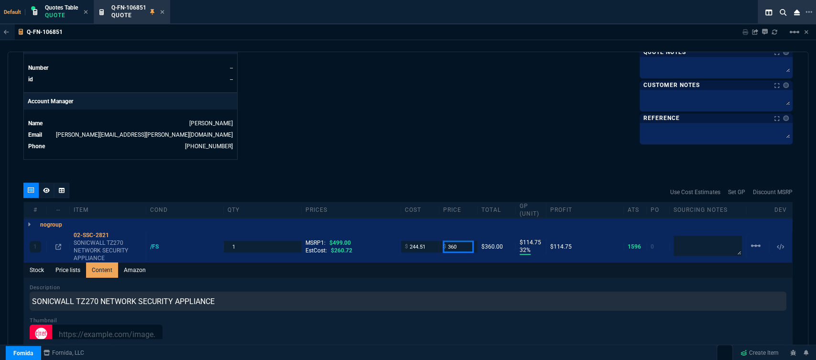
type input "360"
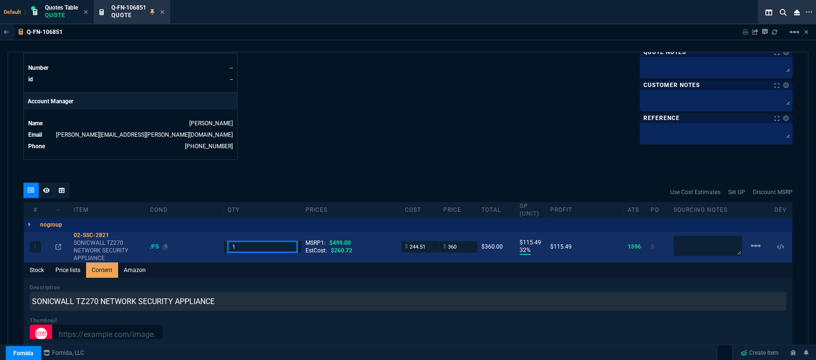
drag, startPoint x: 258, startPoint y: 240, endPoint x: 194, endPoint y: 239, distance: 64.1
click at [194, 239] on div "1 02-SSC-2821 SONICWALL TZ270 NETWORK SECURITY APPLIANCE /FS 1 MSRP1: $499.00 E…" at bounding box center [408, 246] width 768 height 31
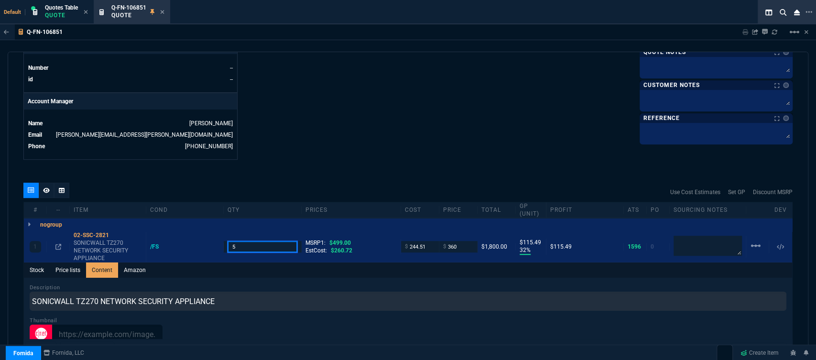
type input "5"
click at [164, 10] on icon at bounding box center [162, 12] width 4 height 6
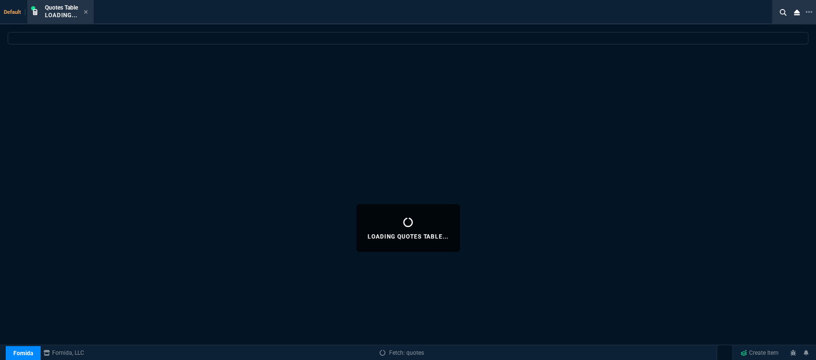
select select
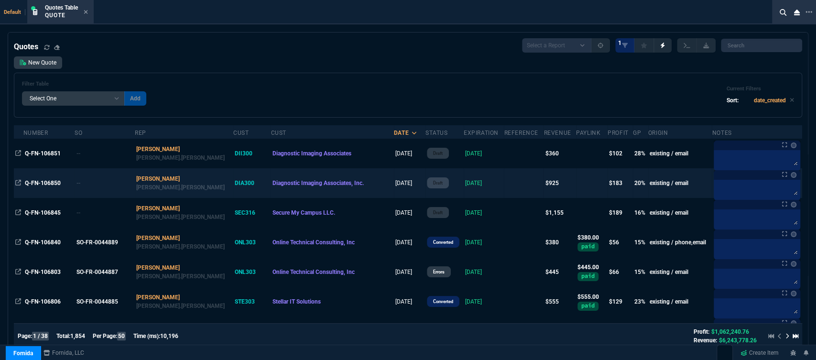
click at [504, 186] on td at bounding box center [524, 183] width 40 height 30
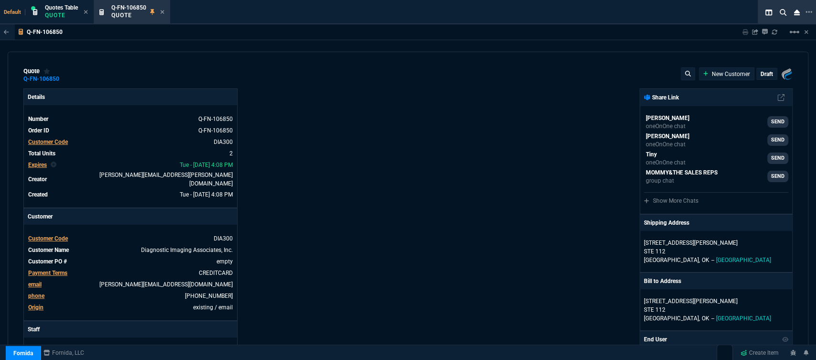
type input "32"
type input "115"
type input "19"
type input "106"
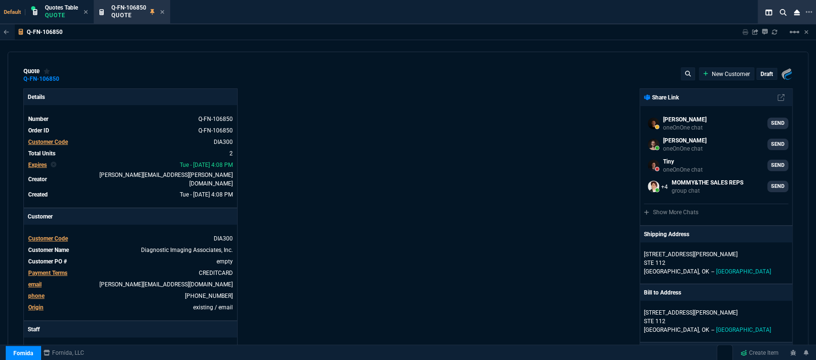
type input "499"
type input "780"
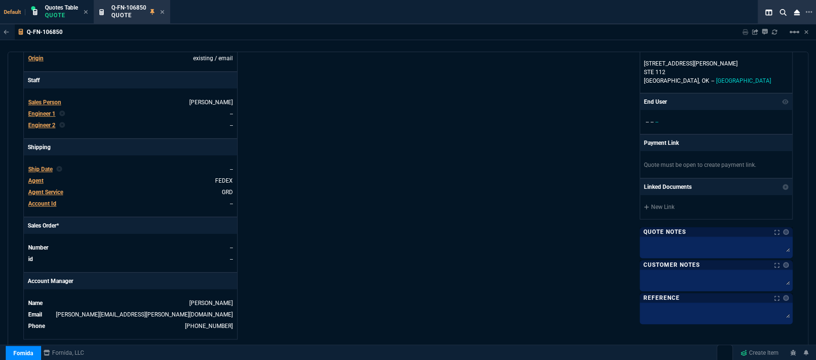
type input "28"
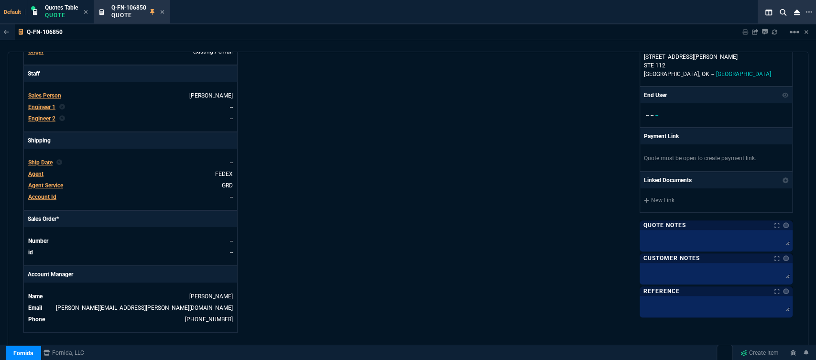
type input "28"
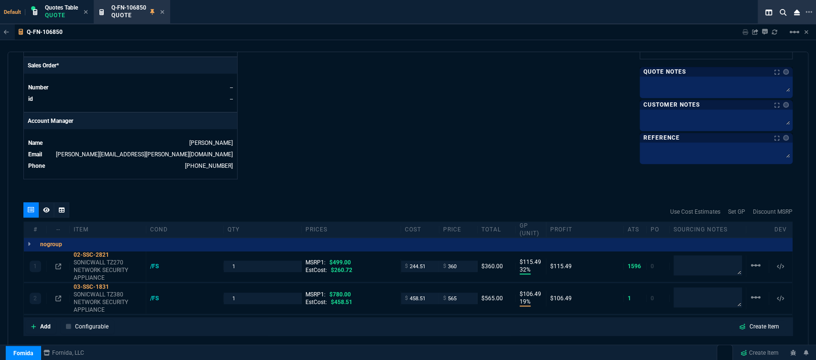
scroll to position [478, 0]
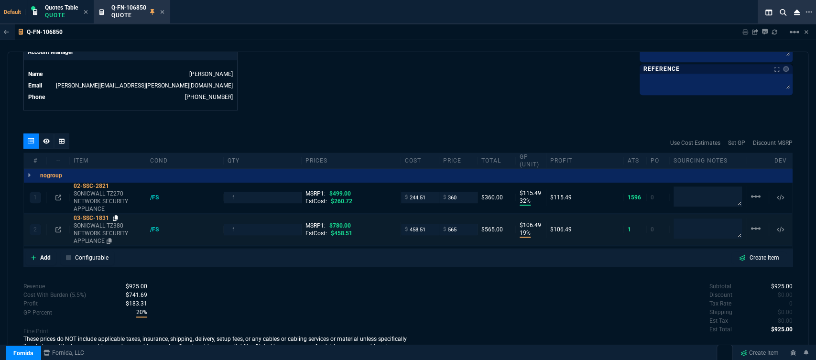
click at [116, 215] on icon at bounding box center [115, 218] width 5 height 6
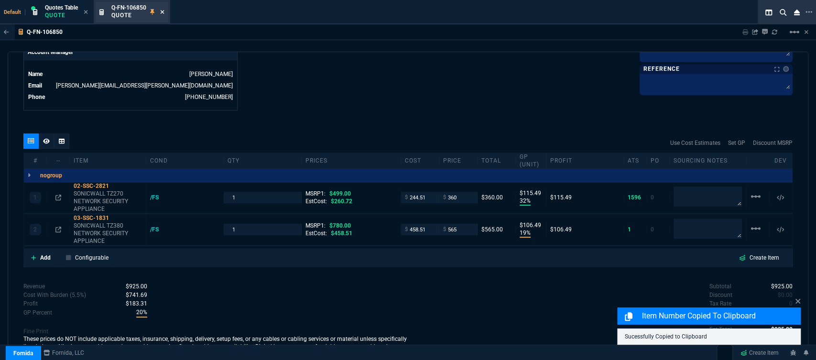
click at [163, 12] on icon at bounding box center [163, 12] width 4 height 4
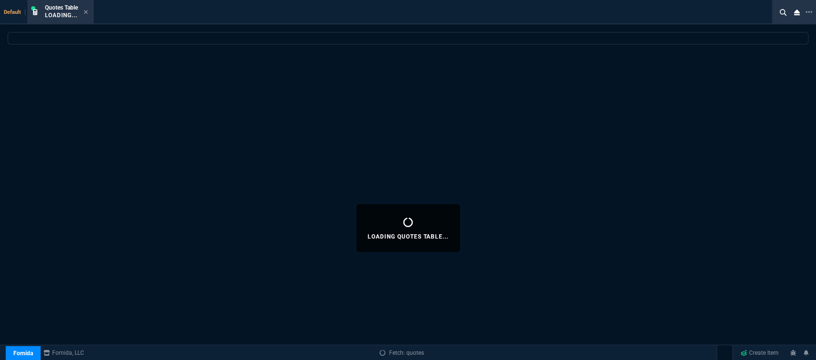
select select
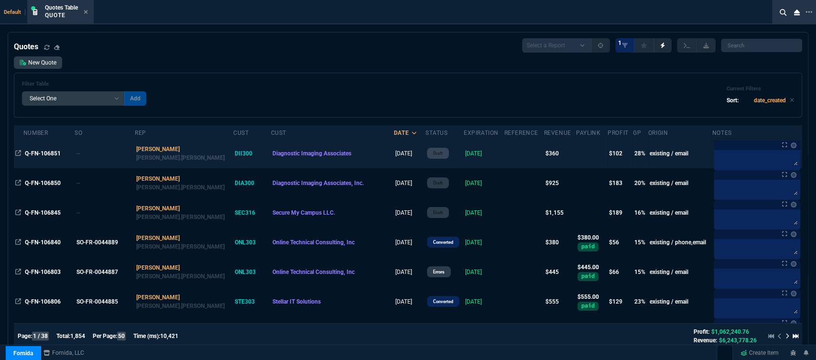
click at [504, 156] on td at bounding box center [524, 154] width 40 height 30
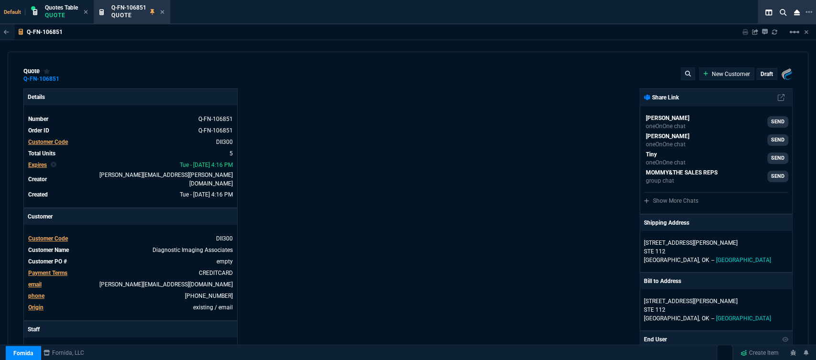
type input "32"
type input "115"
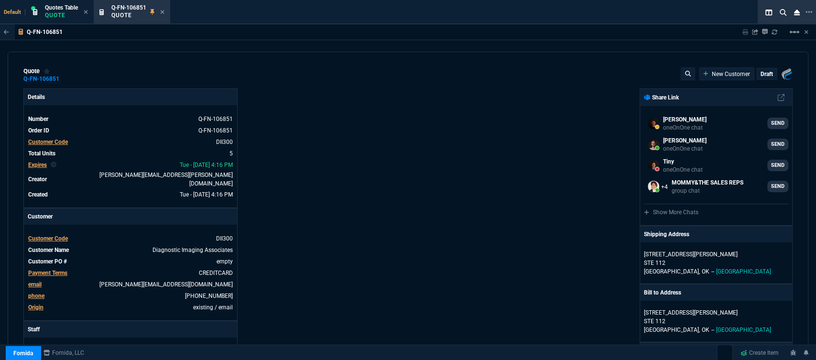
type input "499"
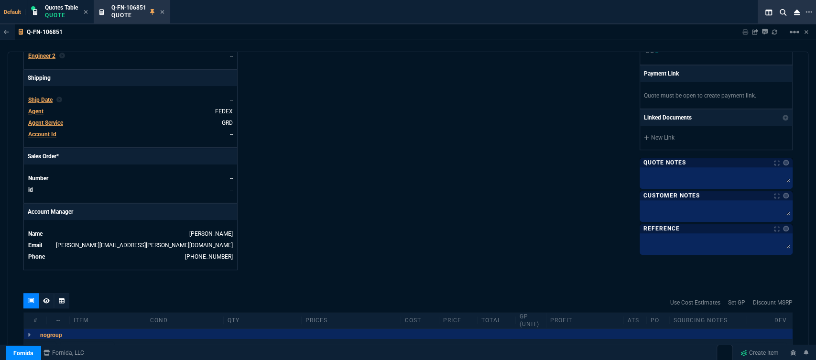
type input "28"
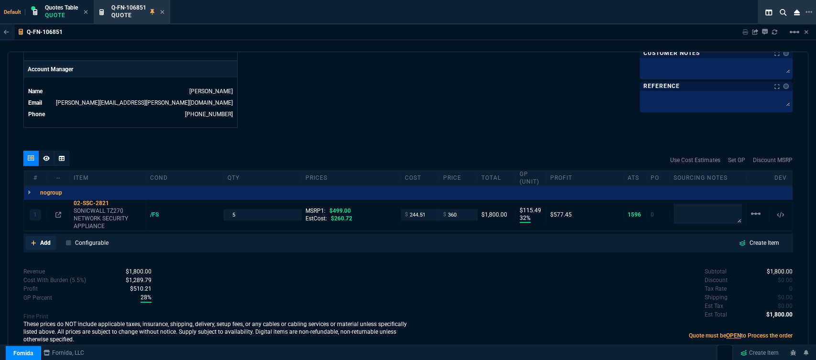
click at [35, 240] on icon at bounding box center [33, 242] width 5 height 5
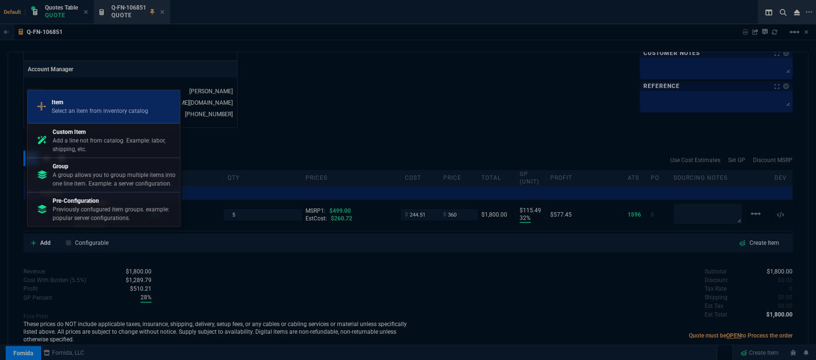
click at [127, 108] on p "Select an item from inventory catalog" at bounding box center [100, 111] width 97 height 9
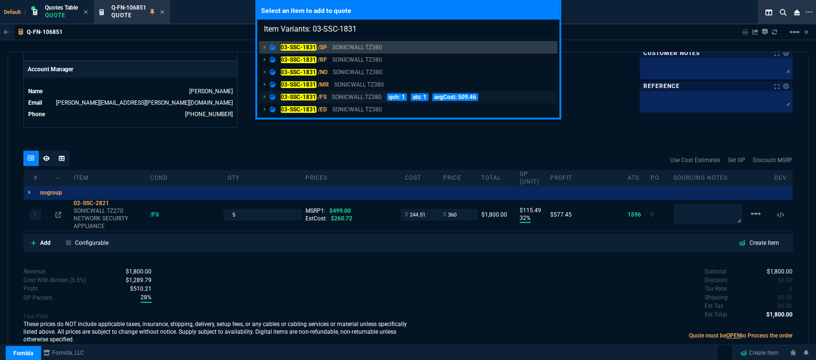
type input "Item Variants: 03-SSC-1831"
click at [351, 97] on p "SONICWALL TZ380" at bounding box center [357, 97] width 50 height 9
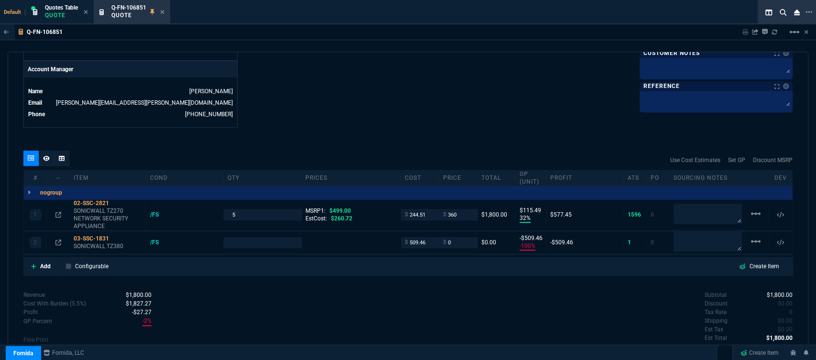
type input "-100"
type input "-509"
type input "780"
type input "100"
type input "32"
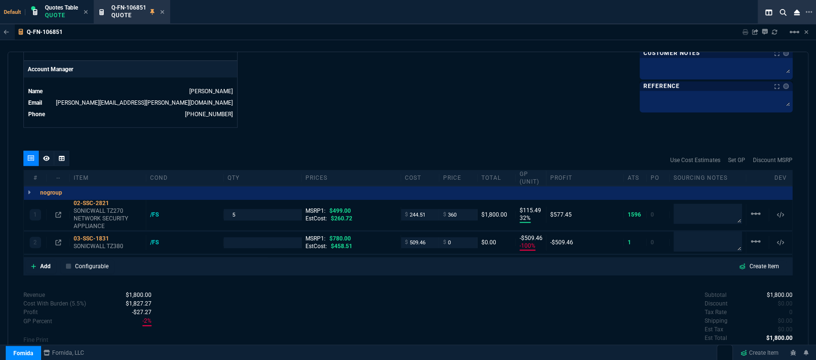
type input "115"
type input "-100"
type input "-509"
type input "28"
type input "100"
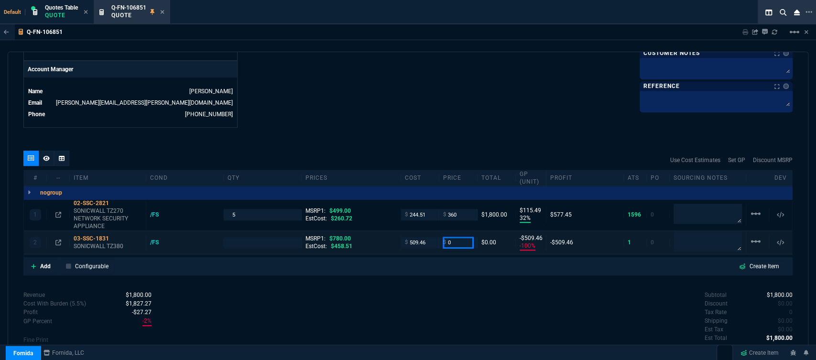
drag, startPoint x: 454, startPoint y: 237, endPoint x: 430, endPoint y: 233, distance: 24.2
click at [430, 233] on div "2 03-SSC-1831 SONICWALL TZ380 /FS MSRP1: $780.00 EstCost: $458.51 $ 509.46 $ 0 …" at bounding box center [408, 242] width 768 height 22
type input "565"
type input "1"
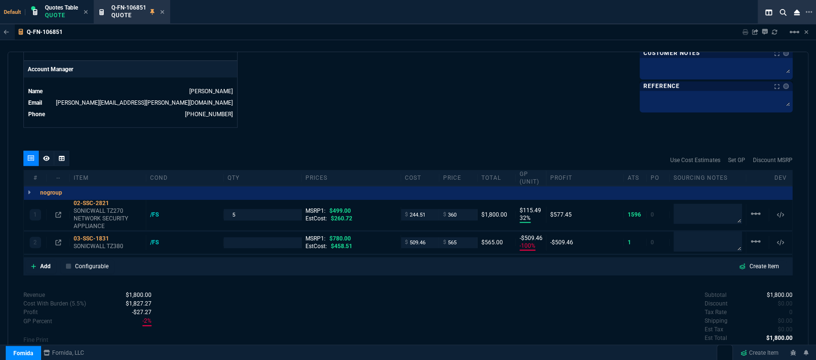
type input "565"
type input "10"
type input "56"
type input "28"
click at [428, 237] on input "509.46" at bounding box center [420, 242] width 30 height 11
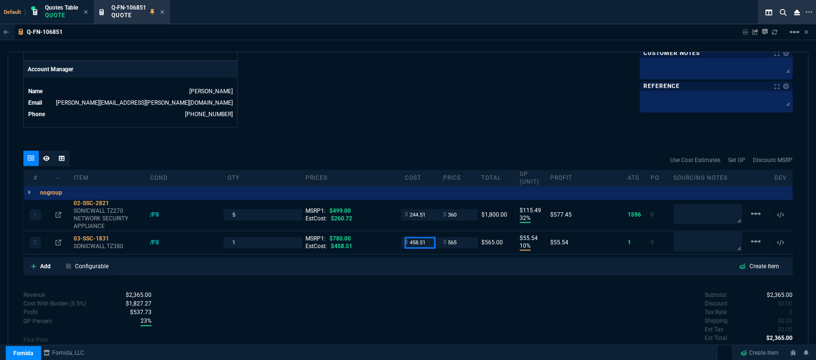
type input "458.51"
type input "19"
type input "106"
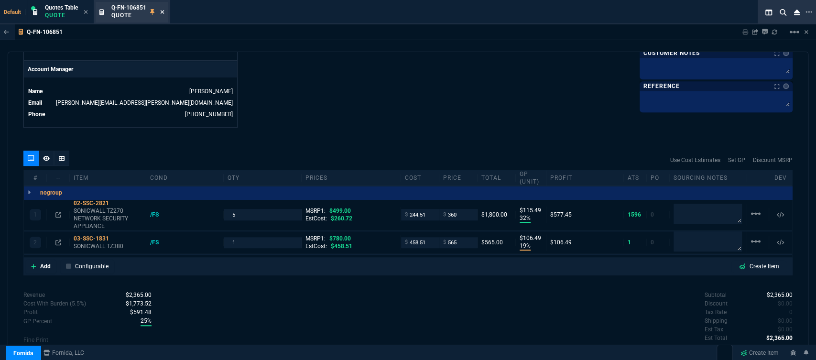
click at [164, 11] on icon at bounding box center [163, 12] width 4 height 4
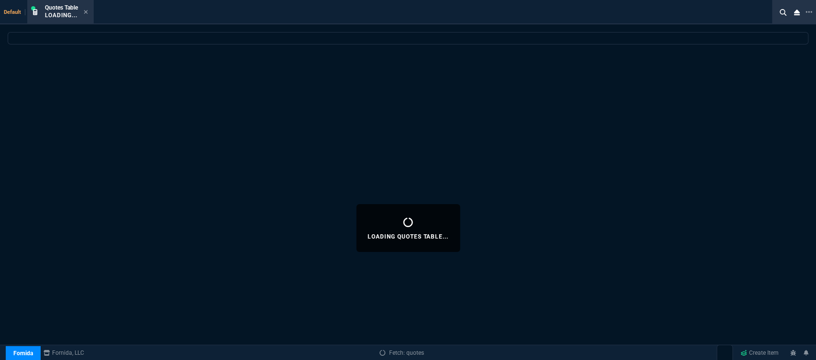
select select
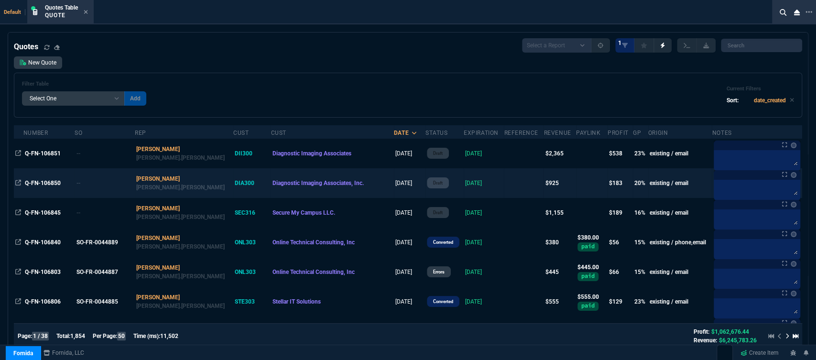
click at [504, 188] on td at bounding box center [524, 183] width 40 height 30
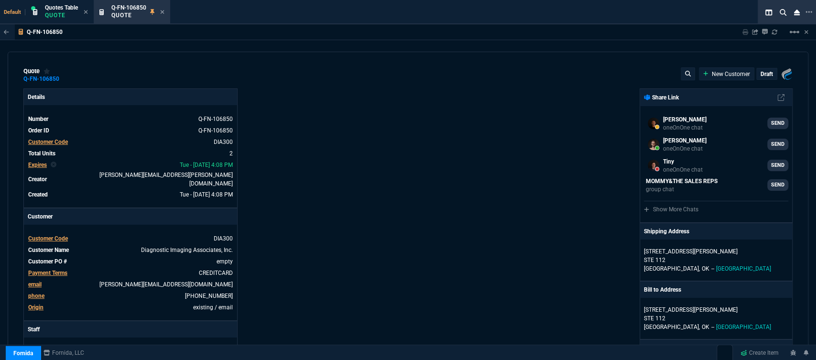
type input "32"
type input "115"
type input "19"
type input "106"
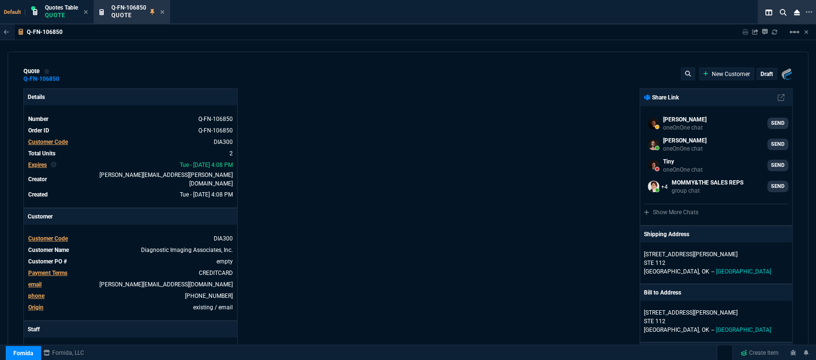
type input "499"
type input "780"
type input "28"
click at [164, 11] on icon at bounding box center [162, 12] width 4 height 6
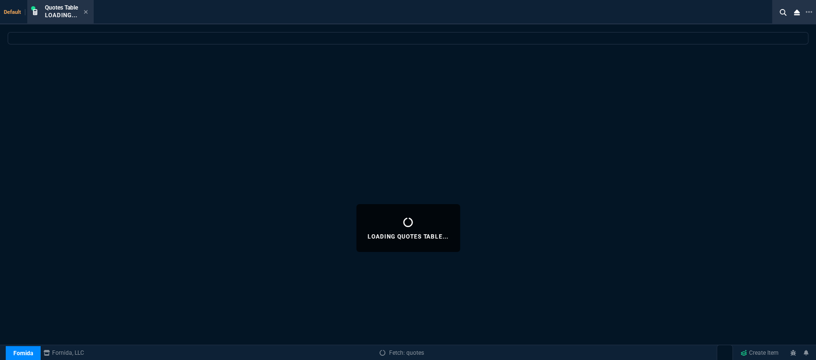
select select
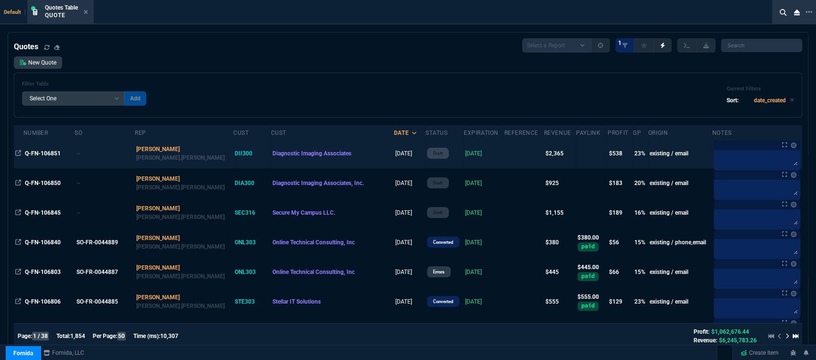
click at [504, 150] on td at bounding box center [524, 154] width 40 height 30
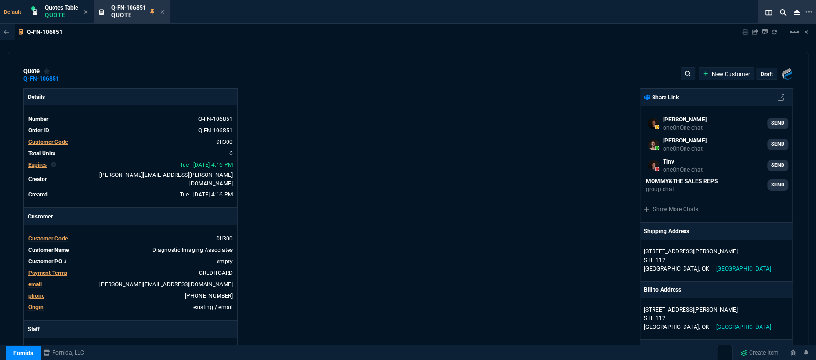
type input "32"
type input "115"
type input "19"
type input "106"
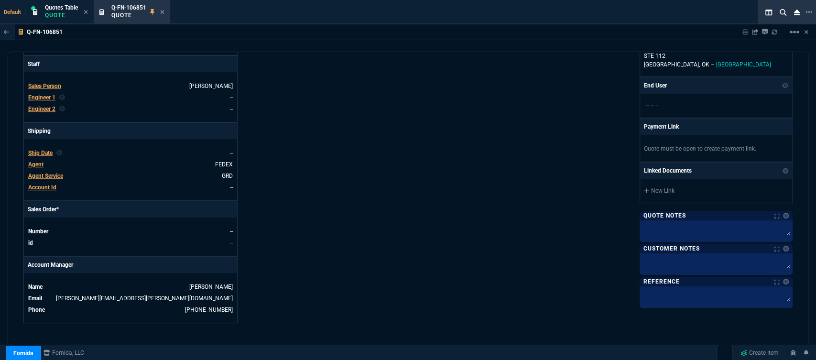
type input "499"
type input "780"
type input "28"
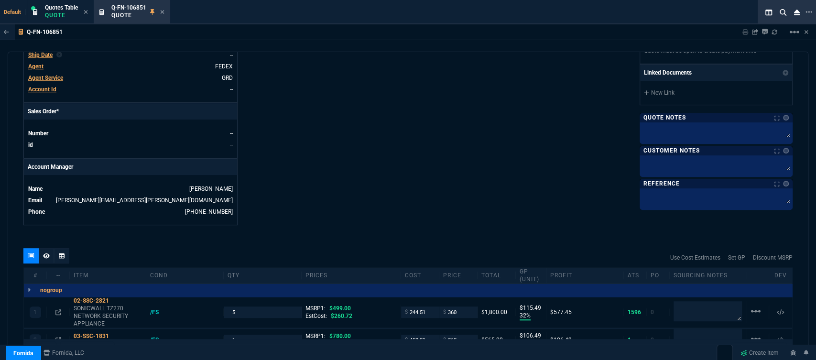
scroll to position [425, 0]
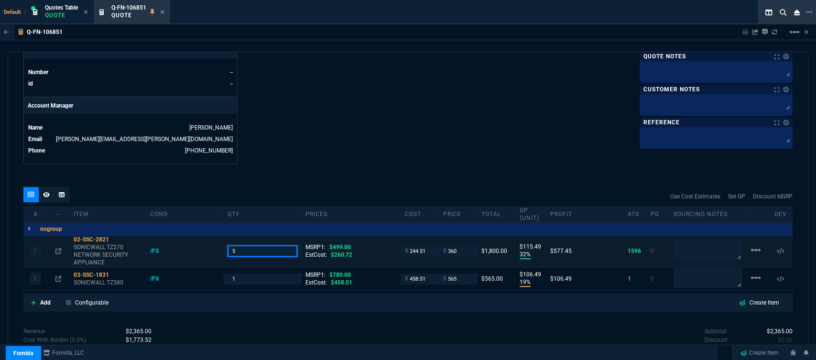
drag, startPoint x: 244, startPoint y: 244, endPoint x: 219, endPoint y: 236, distance: 26.6
click at [219, 236] on div "1 02-SSC-2821 SONICWALL TZ270 NETWORK SECURITY APPLIANCE /FS 5 MSRP1: $499.00 E…" at bounding box center [408, 251] width 768 height 31
type input "1"
click at [473, 162] on div "quote Q-FN-106851 Diagnostic Imaging Associates draft Fornida, LLC 2609 Technol…" at bounding box center [408, 205] width 801 height 306
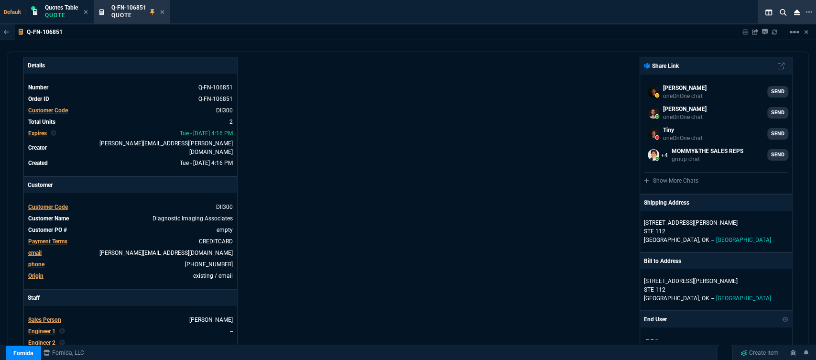
scroll to position [0, 0]
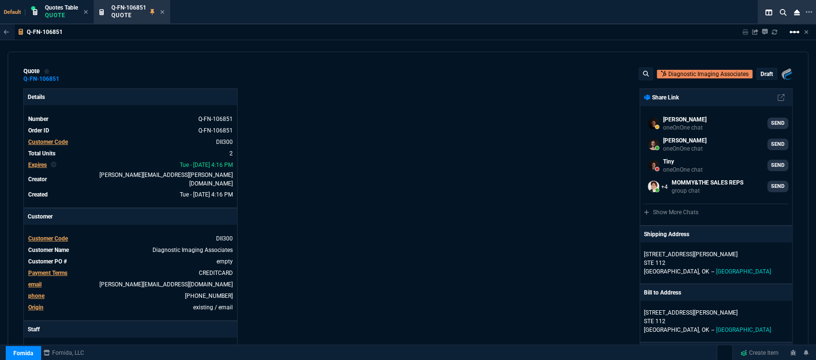
click at [796, 33] on mat-icon "linear_scale" at bounding box center [794, 31] width 11 height 11
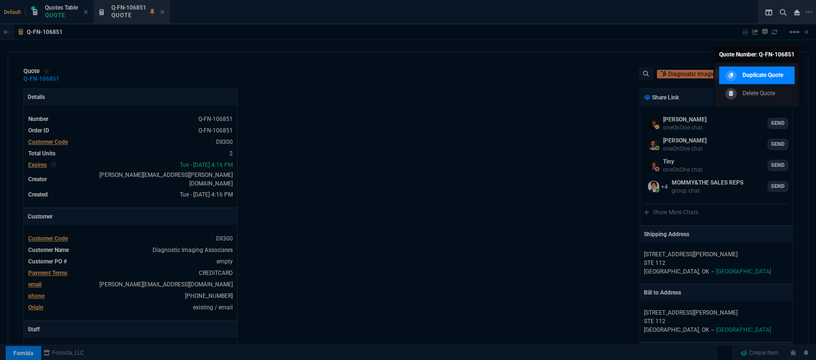
click at [774, 71] on p "Duplicate Quote" at bounding box center [763, 75] width 41 height 9
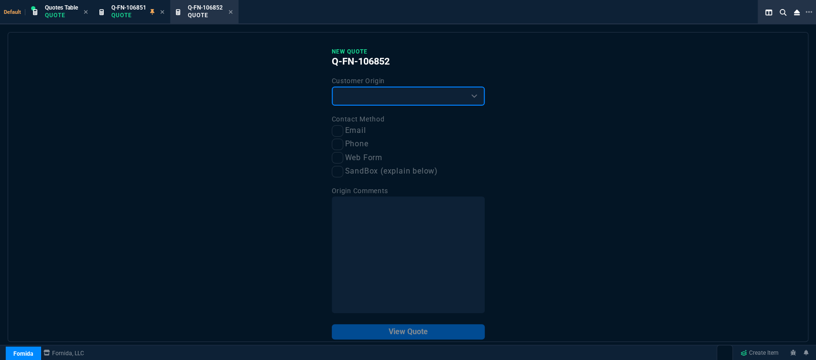
click at [420, 100] on select "Existing Customer Amazon Lead (first order) Website Lead (first order) Called (…" at bounding box center [408, 96] width 153 height 19
select select "existing"
click at [332, 87] on select "Existing Customer Amazon Lead (first order) Website Lead (first order) Called (…" at bounding box center [408, 96] width 153 height 19
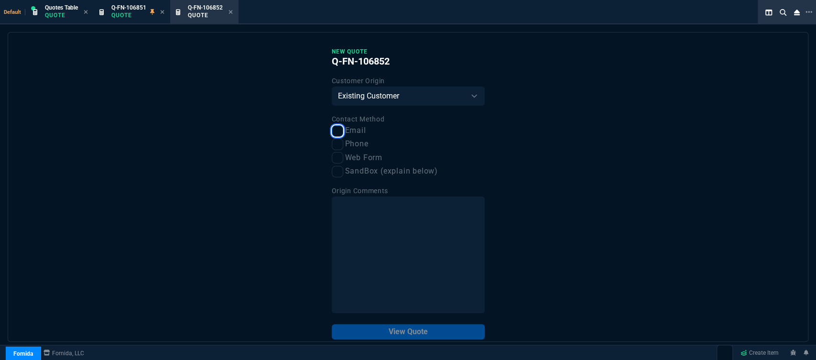
click at [337, 131] on input "Email" at bounding box center [337, 130] width 11 height 11
checkbox input "true"
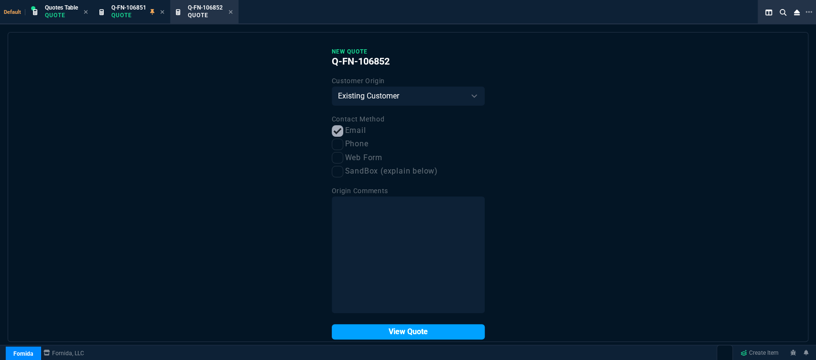
click at [414, 332] on button "View Quote" at bounding box center [408, 331] width 153 height 15
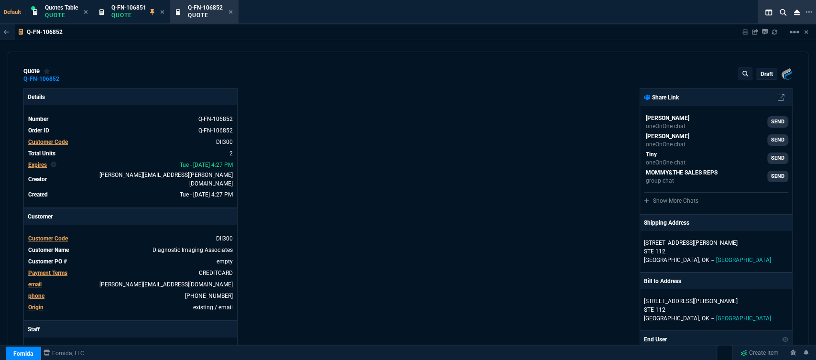
type input "32"
type input "115"
type input "19"
type input "106"
type input "28"
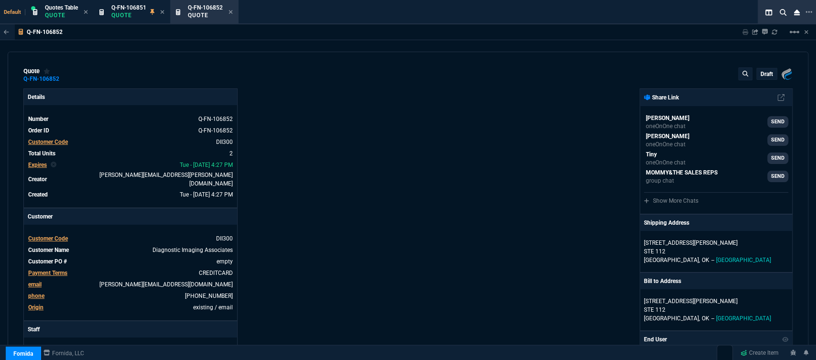
type input "28"
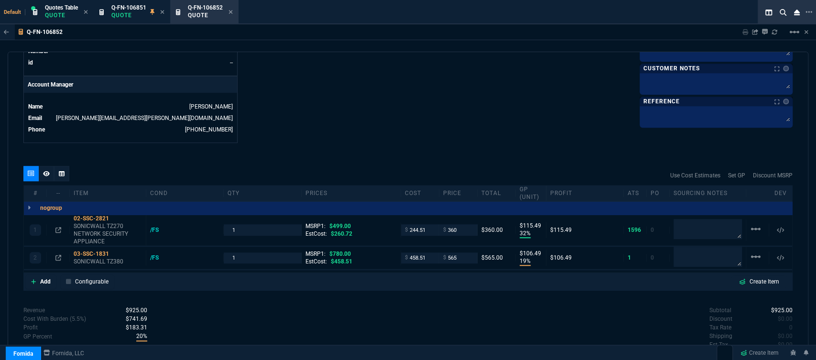
scroll to position [478, 0]
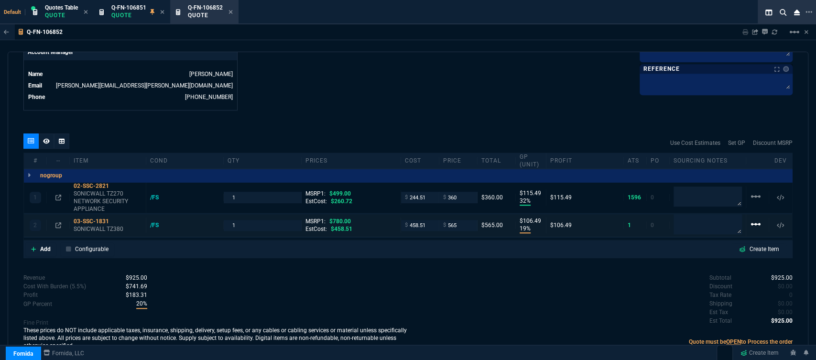
click at [751, 219] on mat-icon "linear_scale" at bounding box center [755, 224] width 11 height 11
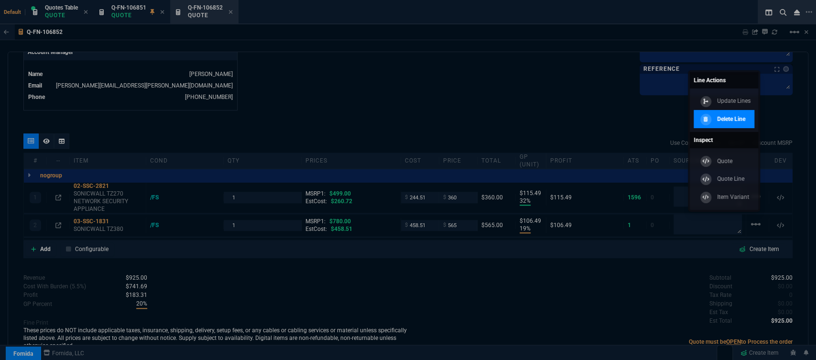
click at [750, 123] on link "Delete Line" at bounding box center [724, 119] width 61 height 18
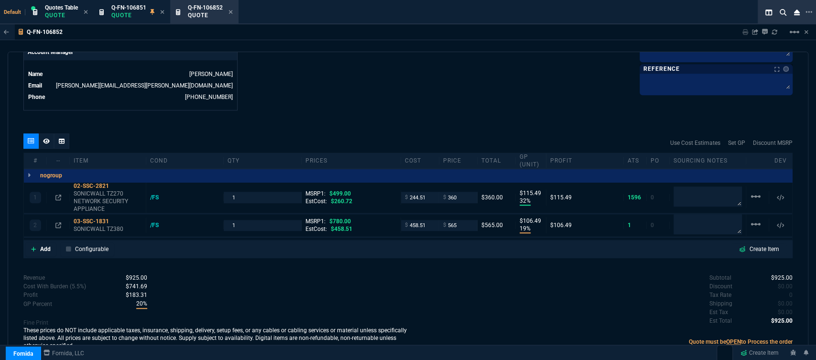
scroll to position [461, 0]
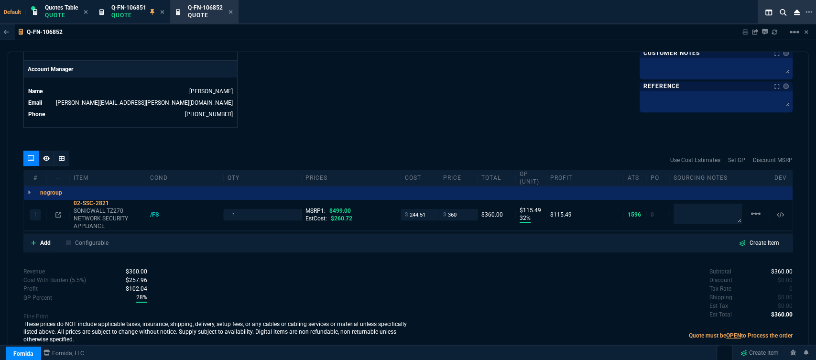
click at [202, 205] on nx-fornida-erp-document "Q-FN-106852 Sharing Q-FN-106852 Link Dev Link Share on Teams linear_scale quote…" at bounding box center [408, 213] width 816 height 379
type input "32"
type input "115"
click at [241, 209] on input "1" at bounding box center [262, 214] width 69 height 11
type input "28"
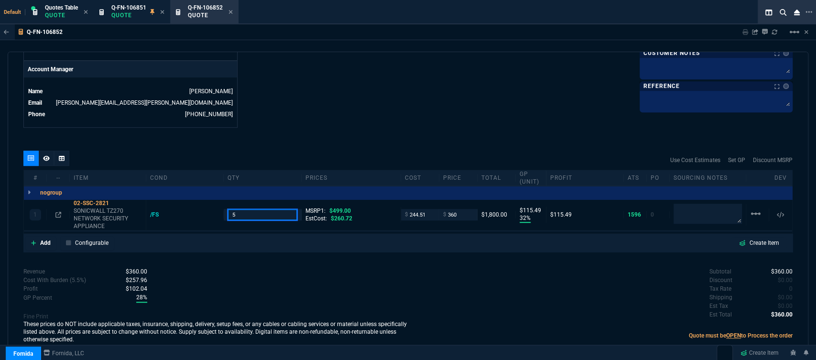
type input "5"
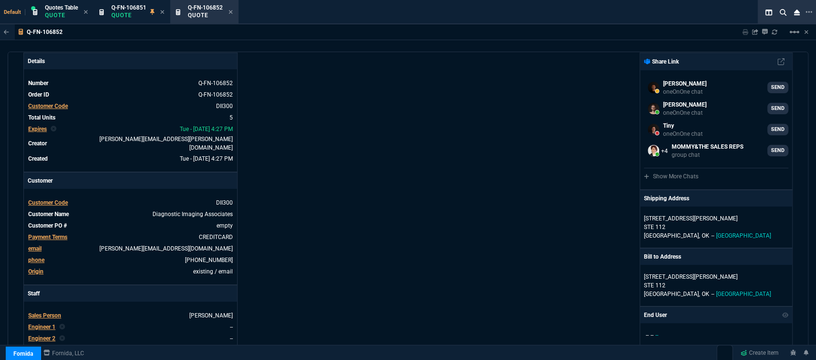
scroll to position [0, 0]
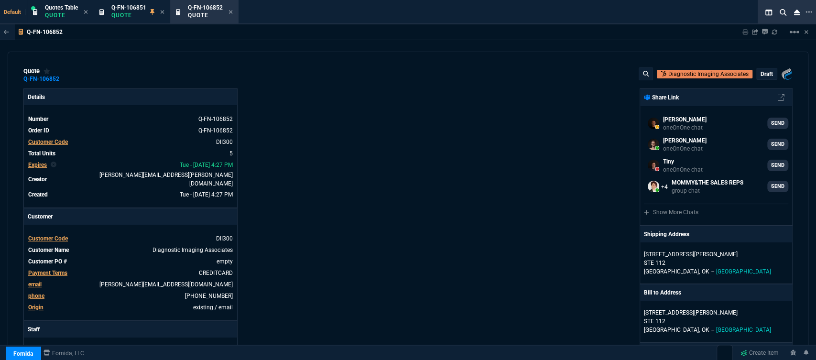
click at [764, 74] on p "draft" at bounding box center [767, 74] width 12 height 8
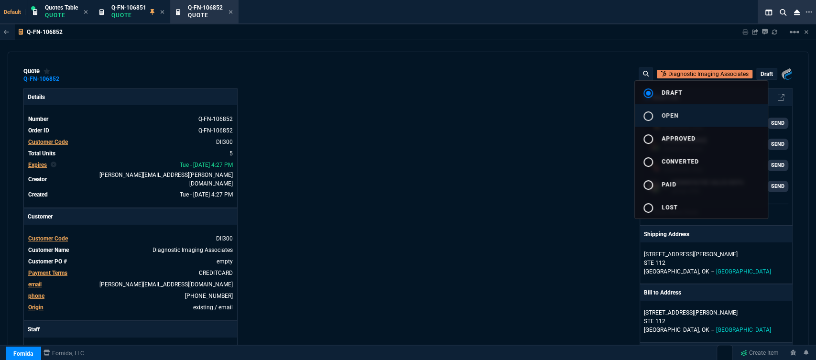
click at [715, 120] on button "radio_button_unchecked open" at bounding box center [701, 115] width 133 height 23
click at [562, 149] on div at bounding box center [408, 180] width 816 height 360
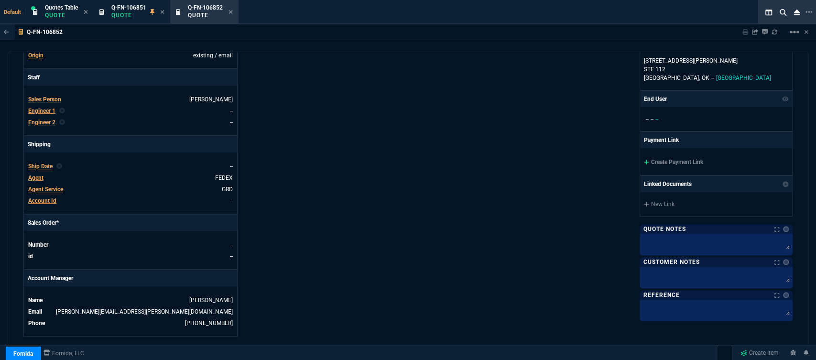
scroll to position [318, 0]
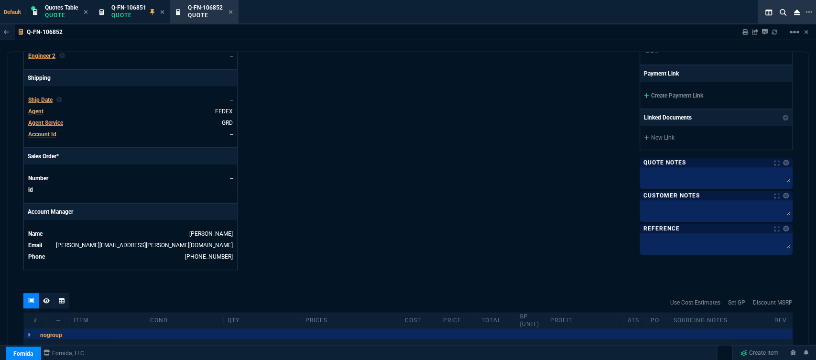
type input "32"
type input "115"
type input "28"
click at [644, 95] on icon at bounding box center [646, 95] width 5 height 5
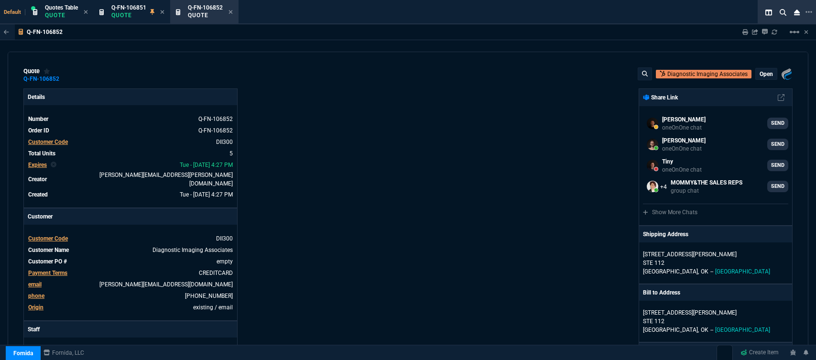
select select "12: [PERSON_NAME]"
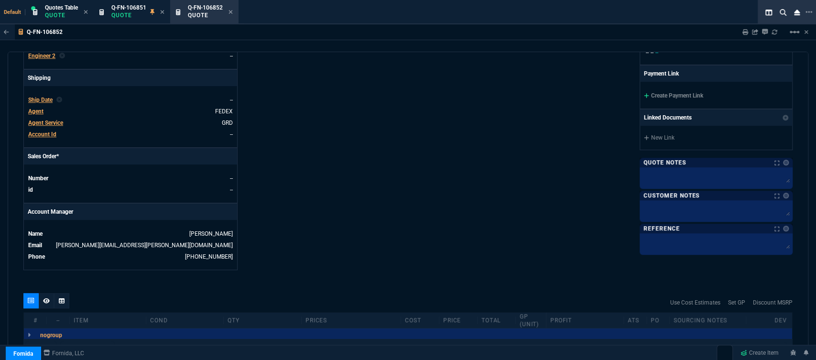
click at [779, 158] on nx-fornida-color-selector at bounding box center [784, 162] width 10 height 13
click at [644, 93] on icon at bounding box center [646, 96] width 5 height 6
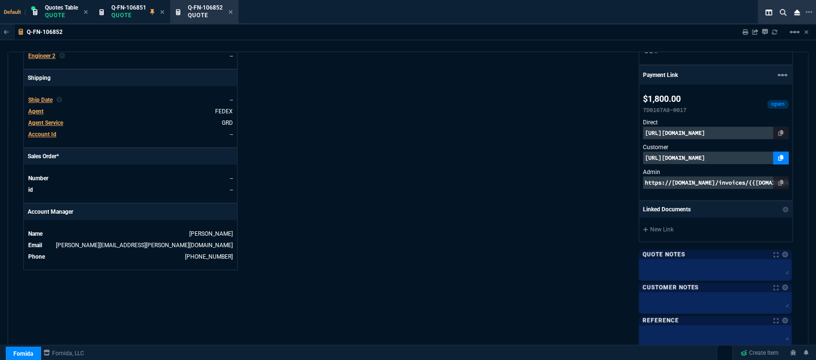
click at [778, 156] on icon at bounding box center [780, 158] width 5 height 6
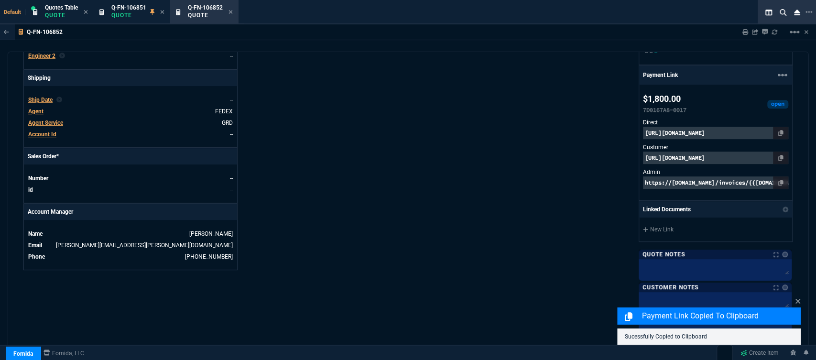
scroll to position [540, 0]
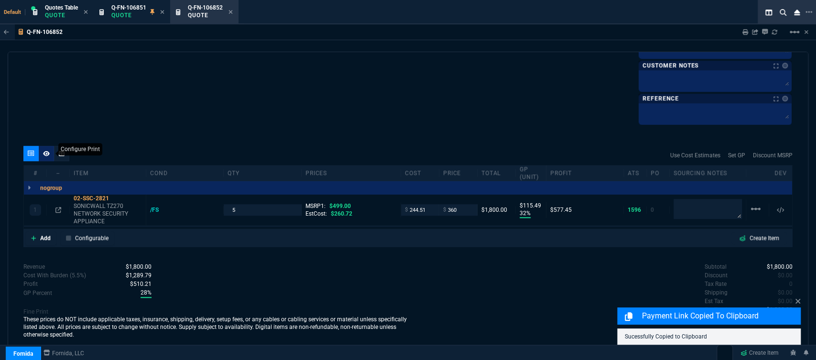
click at [45, 154] on icon at bounding box center [46, 154] width 7 height 6
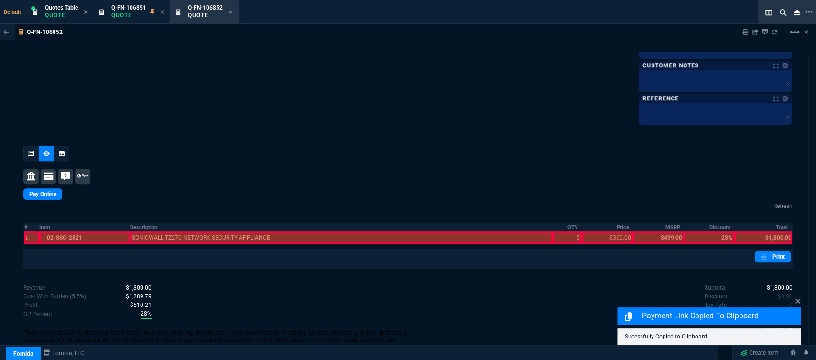
click at [89, 236] on div at bounding box center [84, 237] width 91 height 12
click at [180, 235] on div at bounding box center [341, 237] width 423 height 12
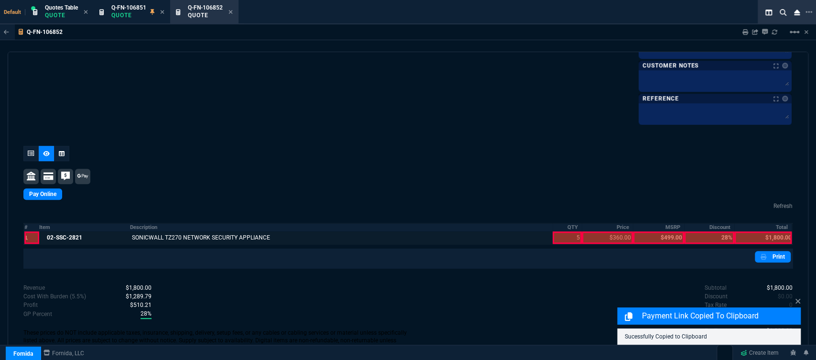
click at [564, 237] on div at bounding box center [567, 237] width 29 height 12
click at [604, 237] on div at bounding box center [607, 237] width 51 height 12
click at [778, 234] on div at bounding box center [762, 237] width 57 height 12
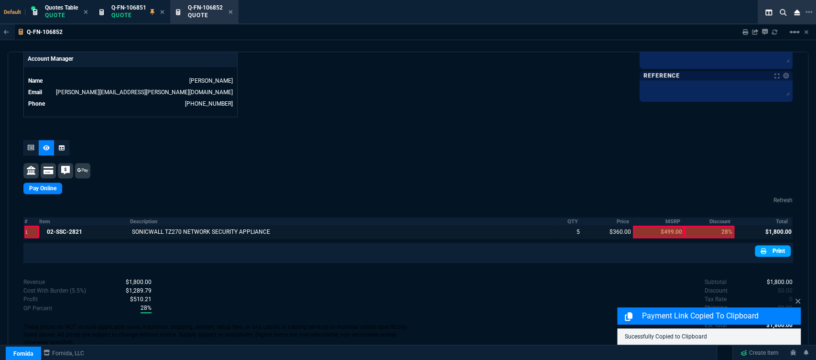
click at [775, 245] on link "Print" at bounding box center [773, 250] width 36 height 11
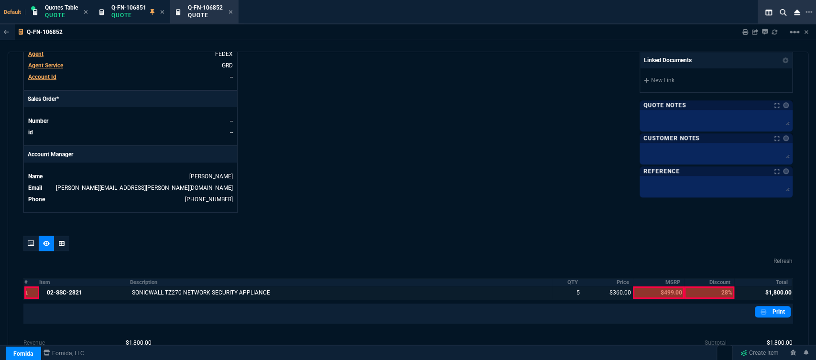
scroll to position [172, 0]
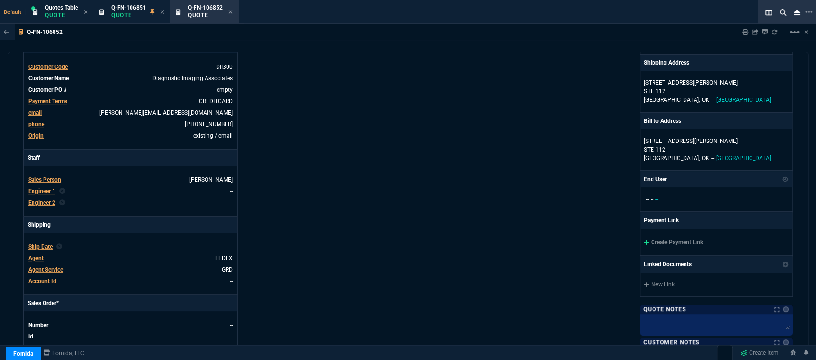
click at [642, 238] on div "Create Payment Link" at bounding box center [716, 242] width 152 height 27
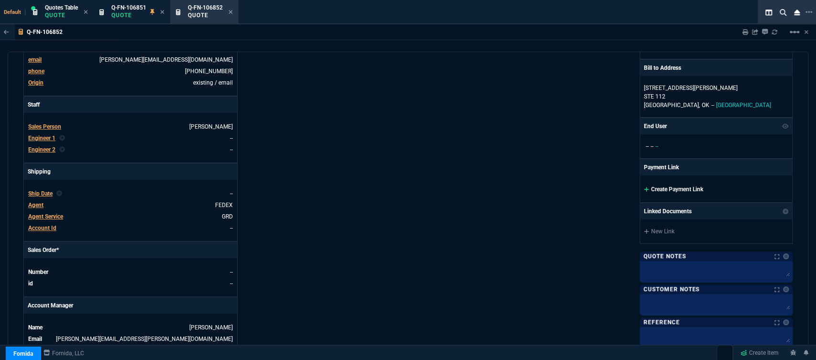
click at [644, 186] on fa-icon at bounding box center [646, 189] width 5 height 7
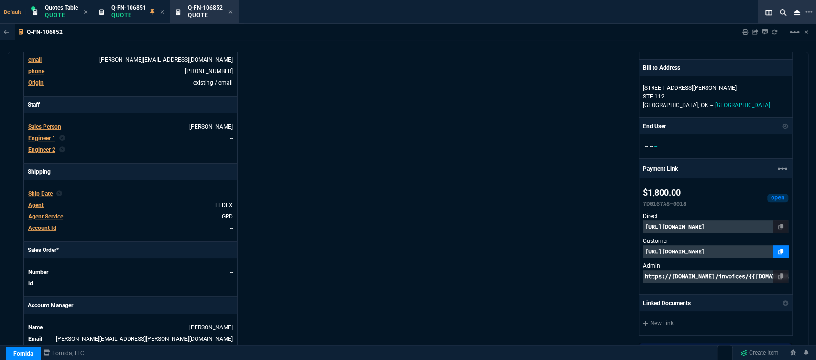
click at [778, 252] on icon at bounding box center [780, 252] width 5 height 6
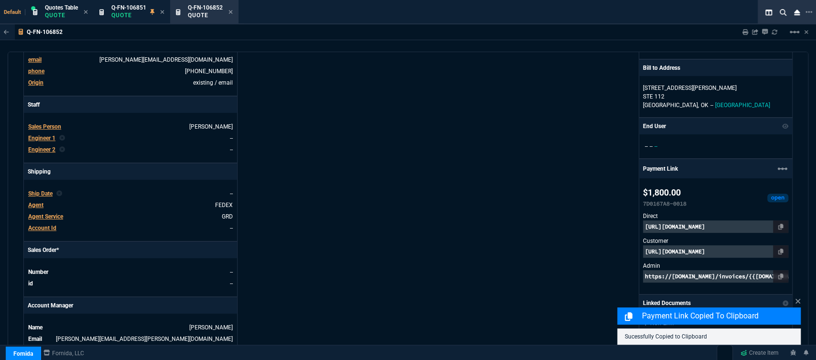
scroll to position [553, 0]
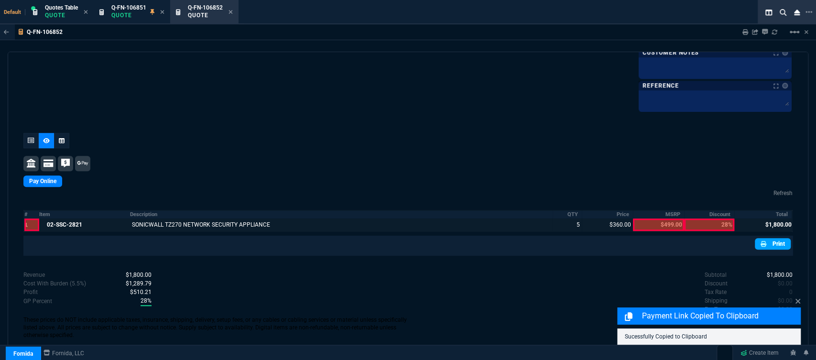
click at [775, 238] on link "Print" at bounding box center [773, 243] width 36 height 11
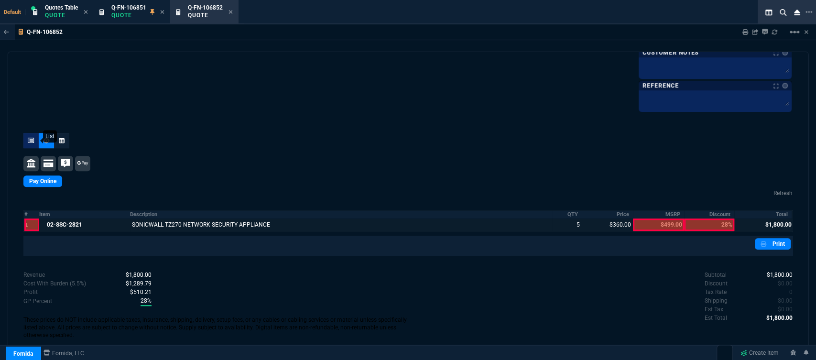
click at [28, 139] on icon at bounding box center [31, 141] width 7 height 6
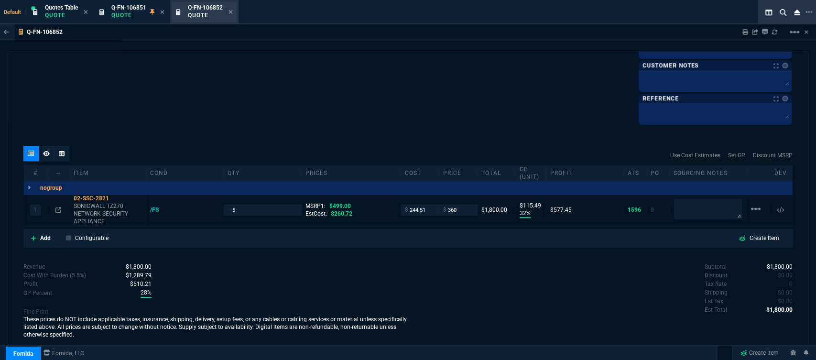
type input "32"
type input "115"
type input "28"
click at [233, 9] on icon at bounding box center [231, 12] width 4 height 6
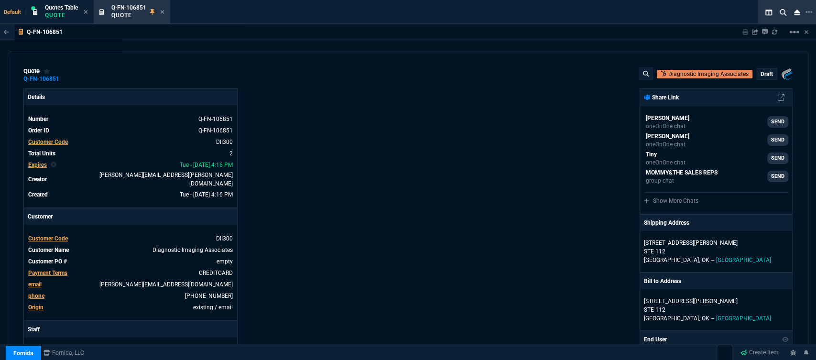
type input "32"
type input "115"
type input "19"
type input "106"
type input "499"
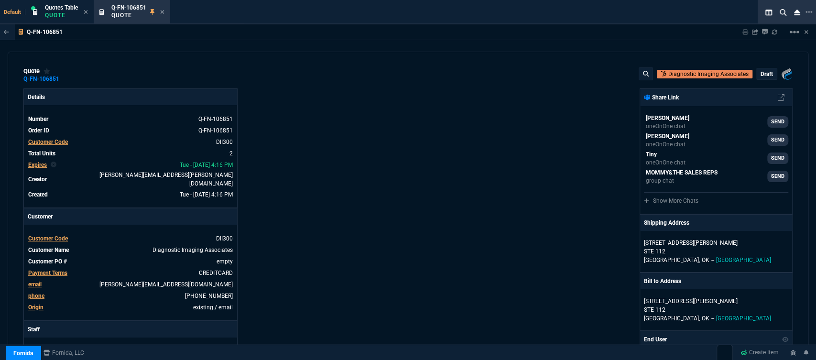
type input "28"
type input "780"
type input "28"
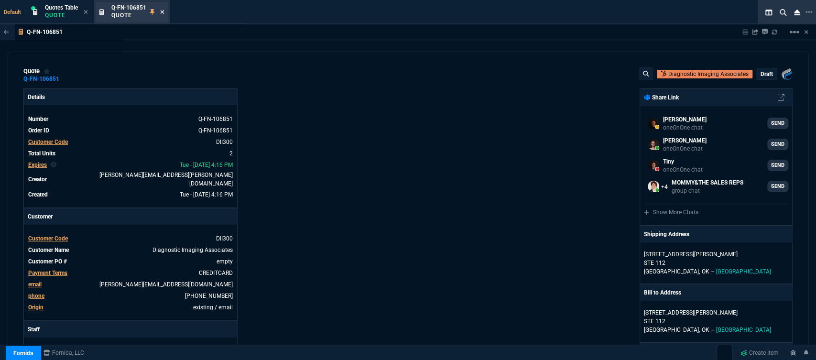
click at [161, 11] on icon at bounding box center [162, 12] width 4 height 6
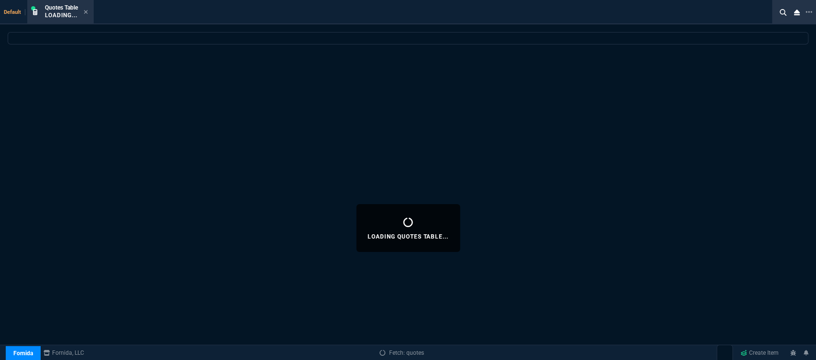
select select
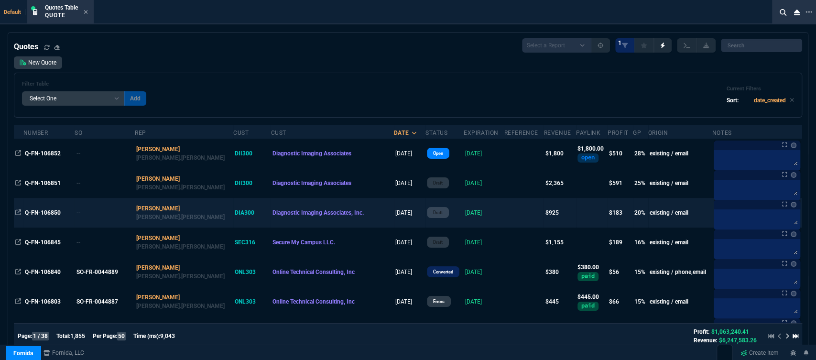
click at [475, 213] on td "[DATE]" at bounding box center [484, 213] width 41 height 30
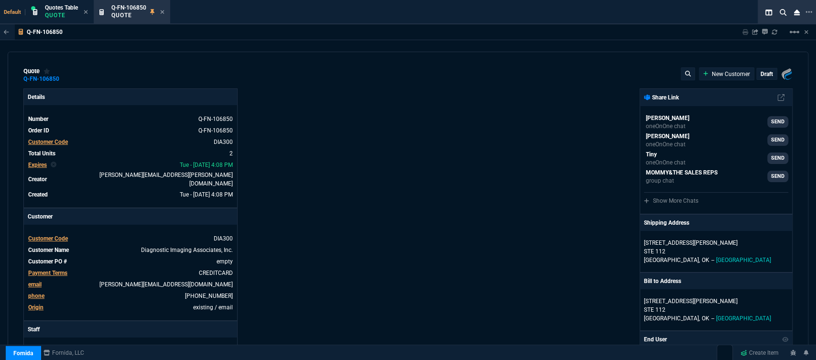
type input "499"
type input "780"
type input "32"
type input "115"
type input "19"
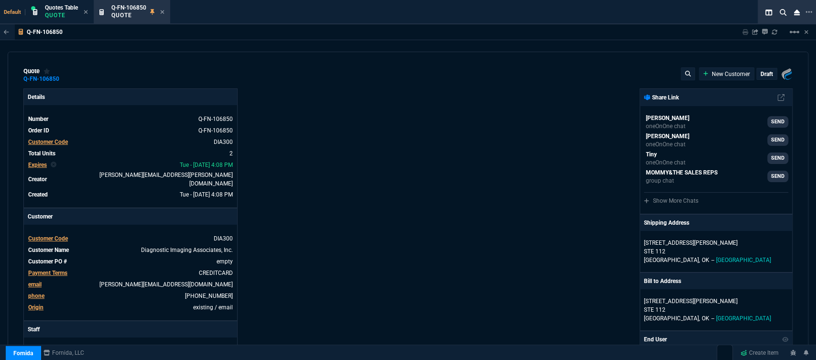
type input "106"
type input "28"
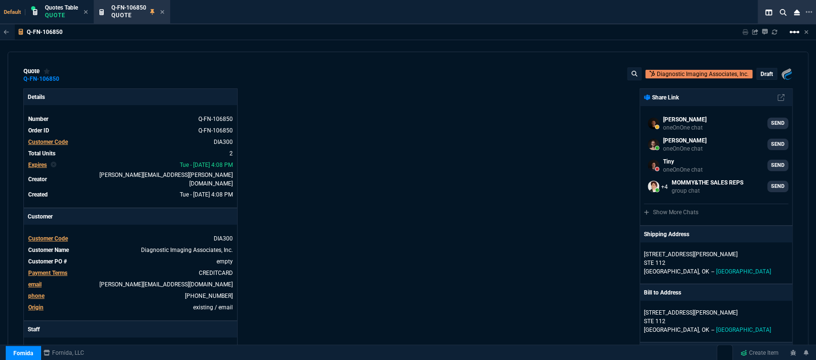
click at [793, 32] on mat-icon "linear_scale" at bounding box center [794, 31] width 11 height 11
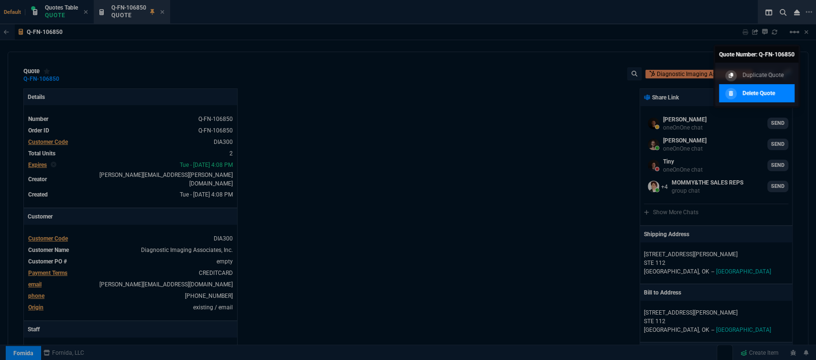
click at [762, 93] on p "Delete Quote" at bounding box center [759, 93] width 33 height 9
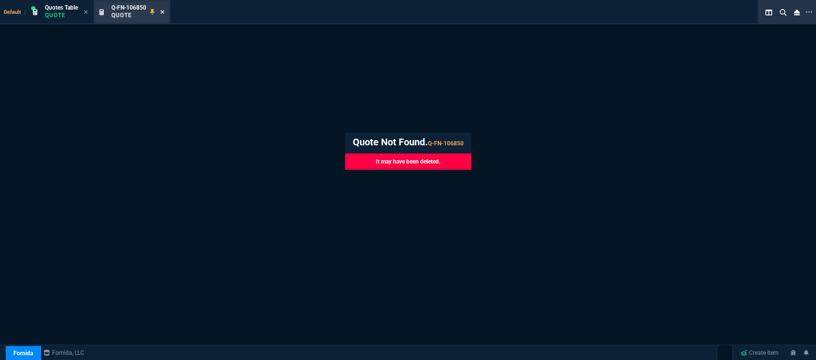
click at [162, 12] on icon at bounding box center [162, 12] width 4 height 6
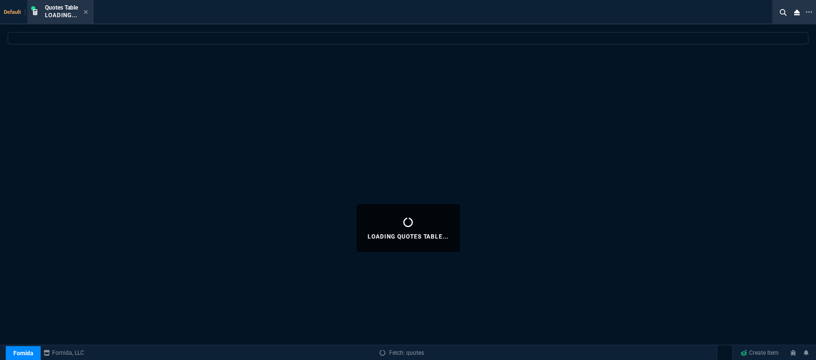
select select
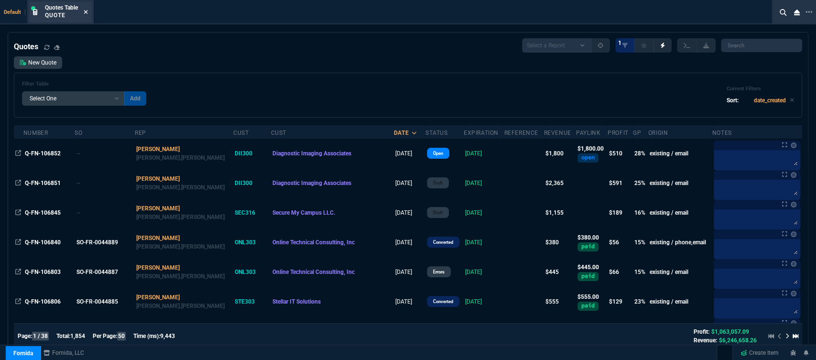
click at [86, 11] on icon at bounding box center [86, 12] width 4 height 6
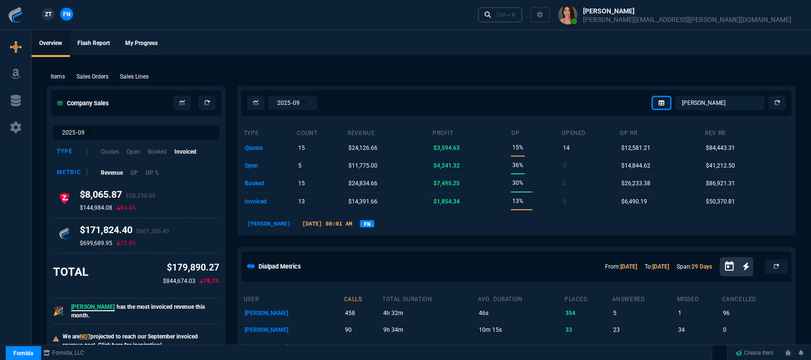
click at [516, 12] on div "Ctrl + K" at bounding box center [506, 15] width 19 height 8
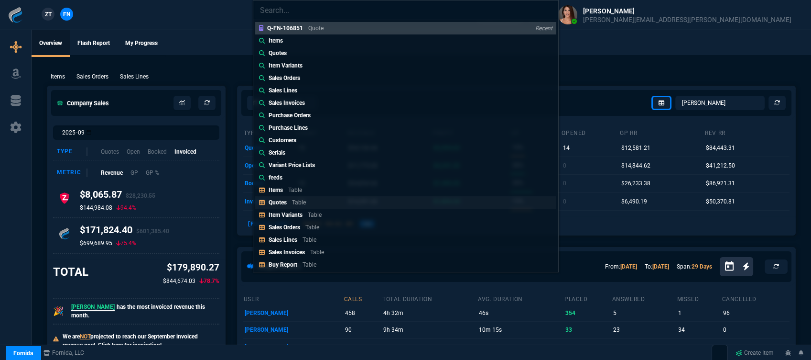
click at [275, 204] on p "Quotes" at bounding box center [278, 202] width 18 height 7
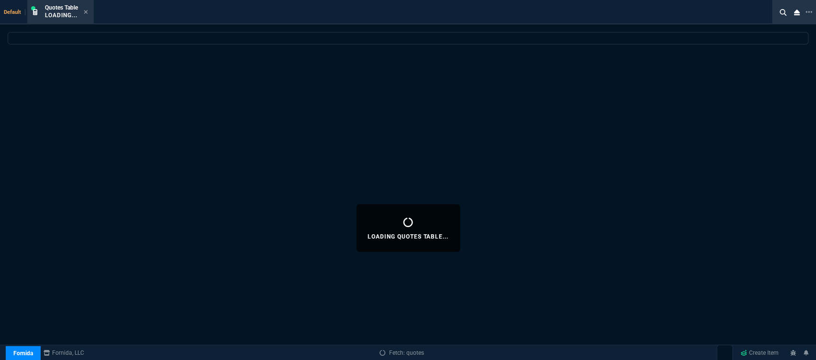
select select
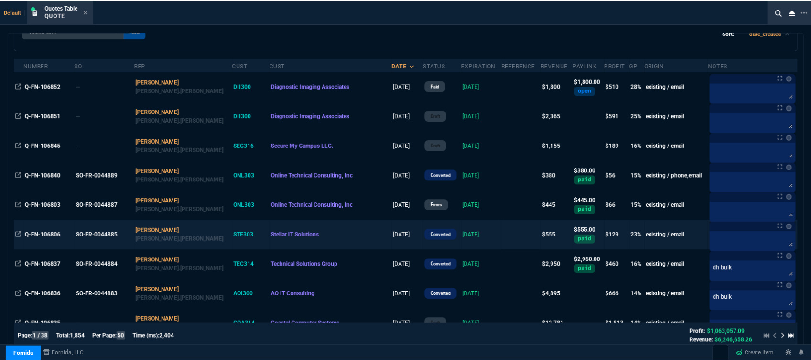
scroll to position [53, 0]
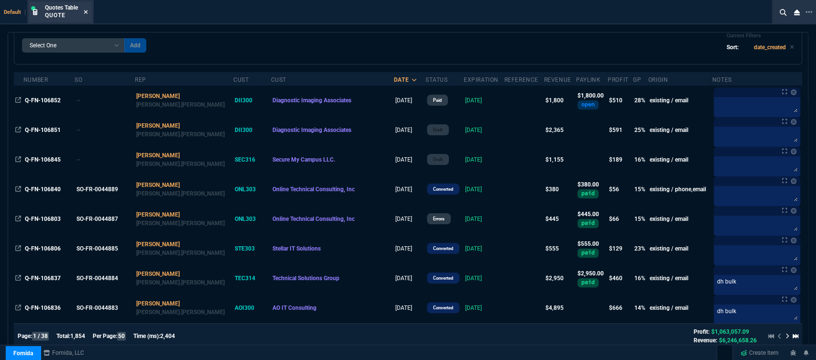
click at [85, 9] on icon at bounding box center [86, 12] width 4 height 6
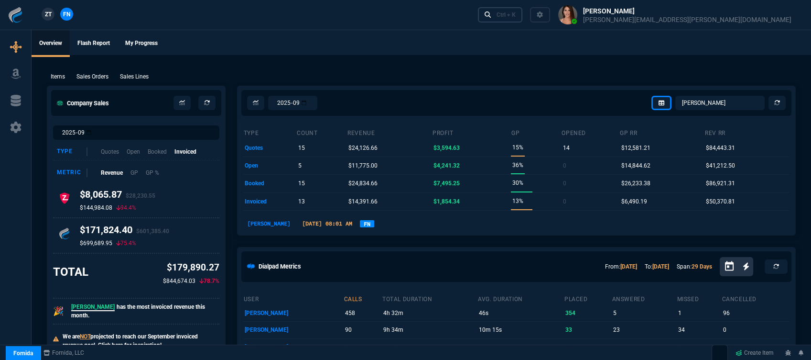
click at [523, 20] on link "Ctrl + K" at bounding box center [500, 14] width 45 height 15
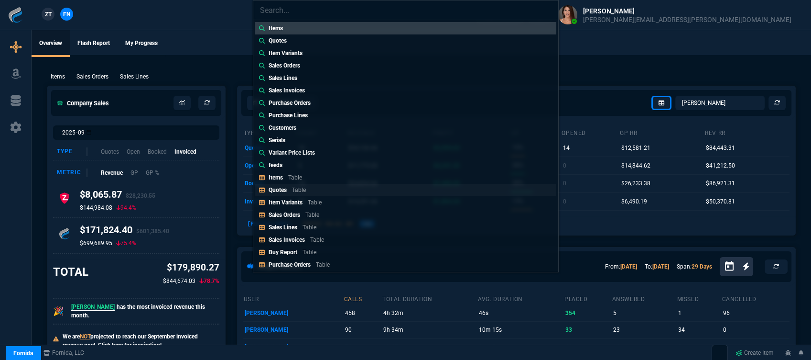
click at [328, 189] on link "Quotes Table" at bounding box center [405, 190] width 301 height 12
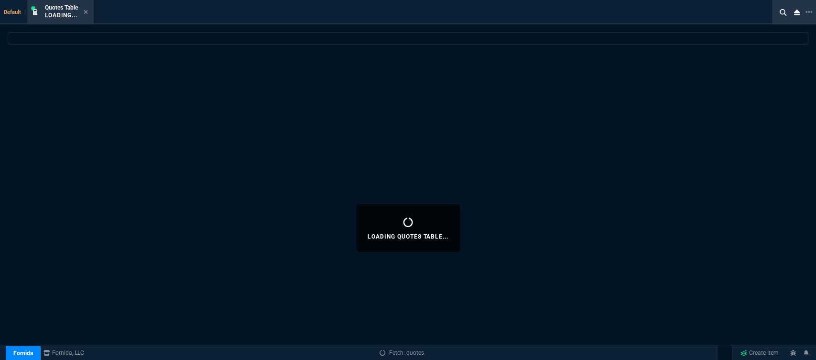
select select
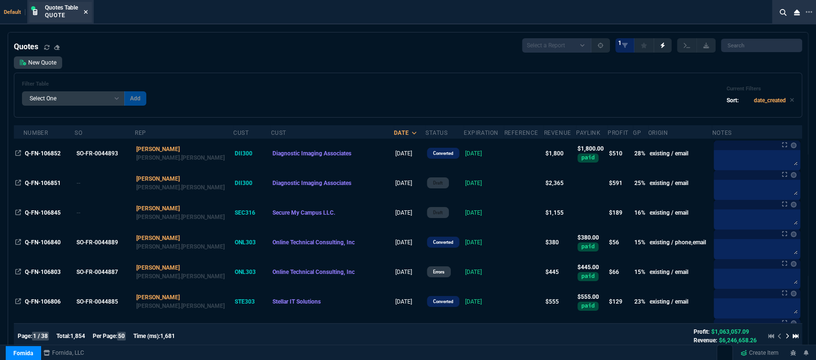
click at [87, 11] on icon at bounding box center [86, 12] width 4 height 4
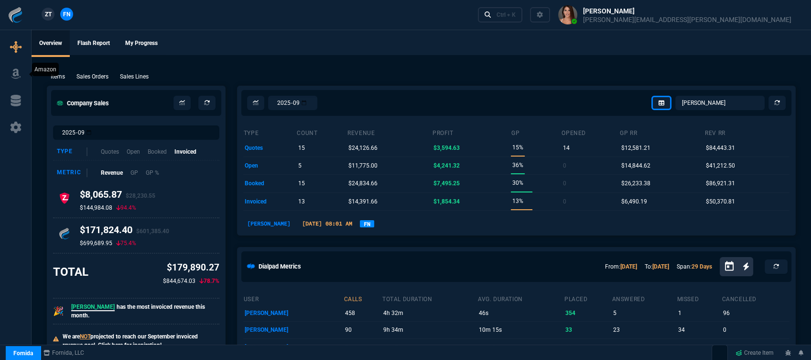
click at [12, 77] on icon at bounding box center [16, 73] width 14 height 11
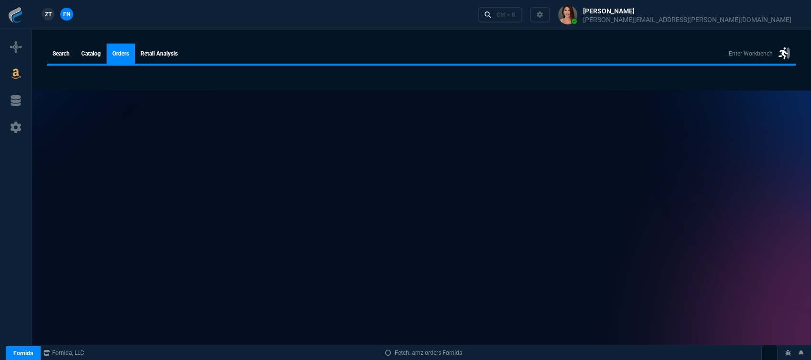
select select
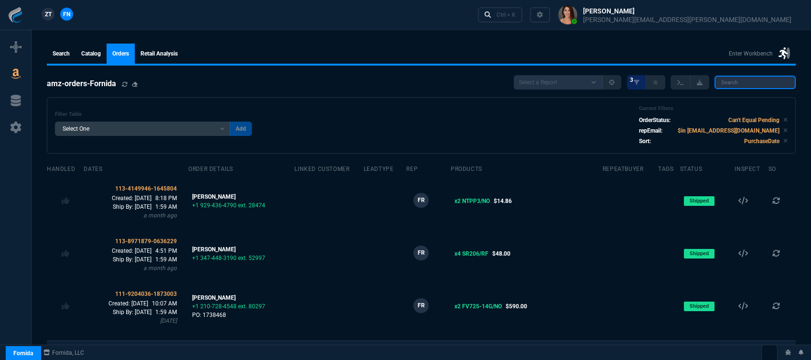
click at [751, 84] on input "search" at bounding box center [755, 82] width 81 height 13
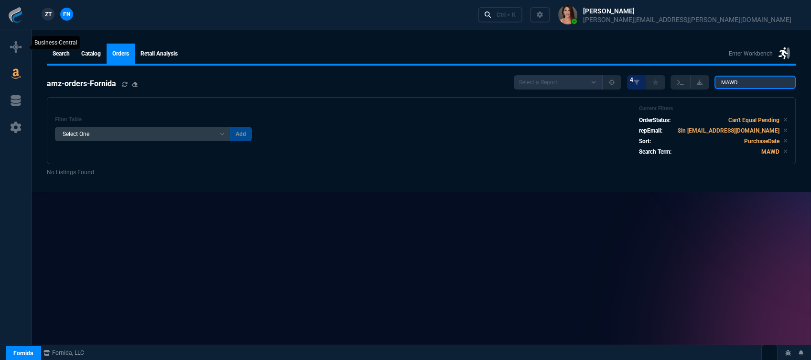
type input "MAWD"
click at [16, 44] on icon at bounding box center [15, 46] width 11 height 11
select select "12: [PERSON_NAME]"
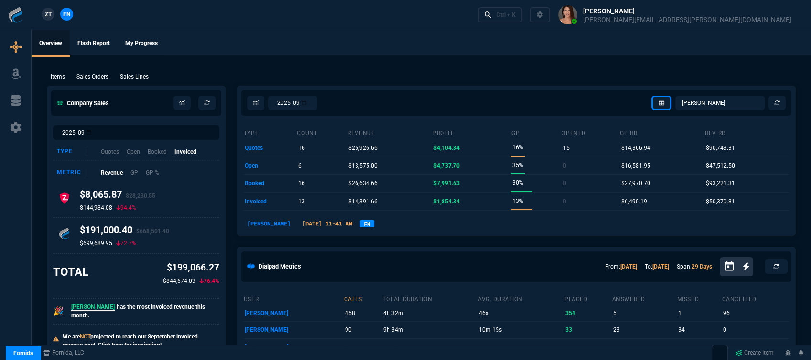
drag, startPoint x: 9, startPoint y: 72, endPoint x: 557, endPoint y: 70, distance: 547.5
click at [9, 72] on icon at bounding box center [16, 73] width 14 height 11
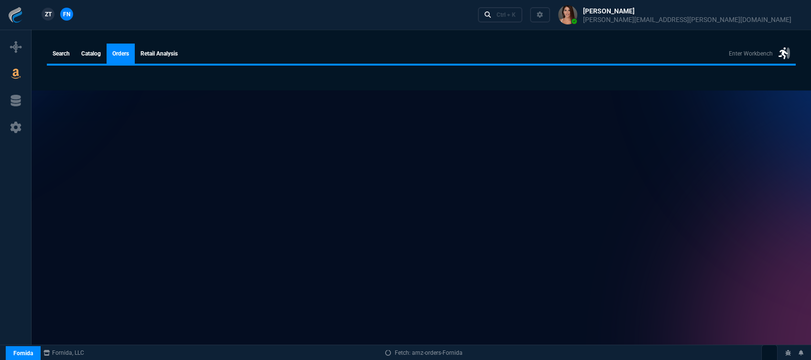
select select
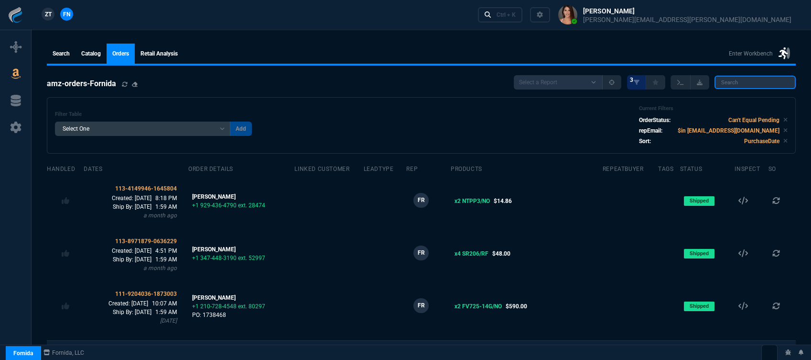
click at [742, 84] on input "search" at bounding box center [755, 82] width 81 height 13
paste input "114-7639889-3483420"
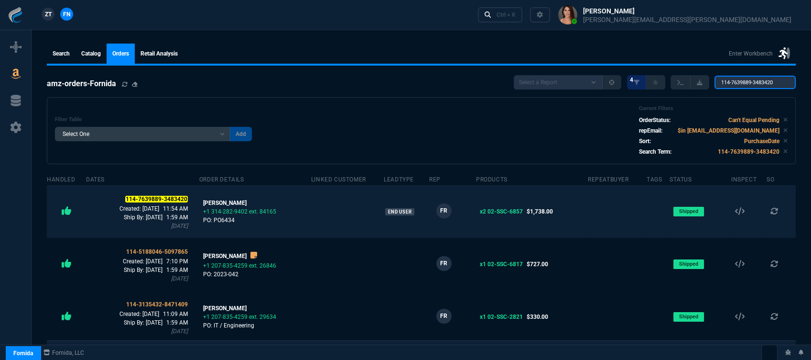
type input "114-7639889-3483420"
click at [339, 222] on td at bounding box center [347, 211] width 73 height 53
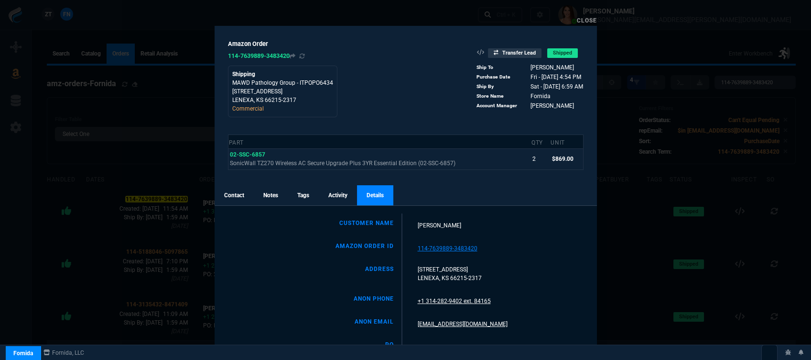
click at [239, 190] on link "Contact" at bounding box center [234, 195] width 39 height 20
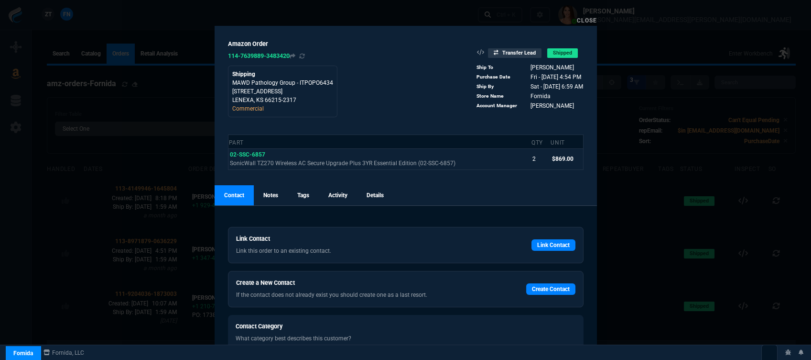
scroll to position [159, 0]
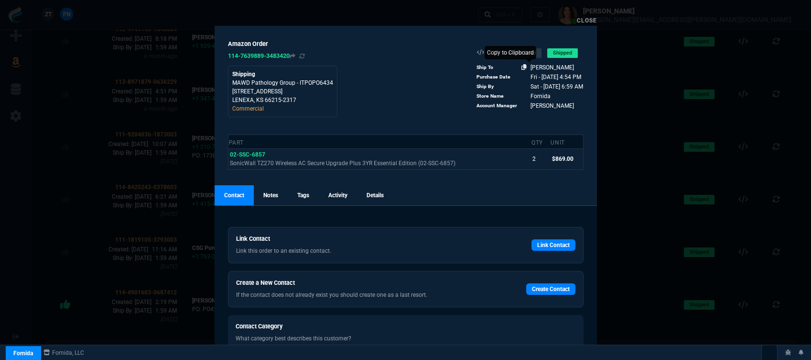
click at [522, 67] on icon at bounding box center [524, 67] width 5 height 6
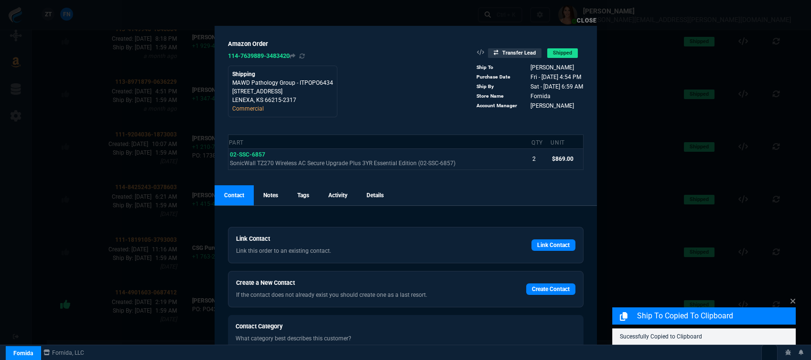
click at [582, 22] on link "Close" at bounding box center [587, 20] width 20 height 7
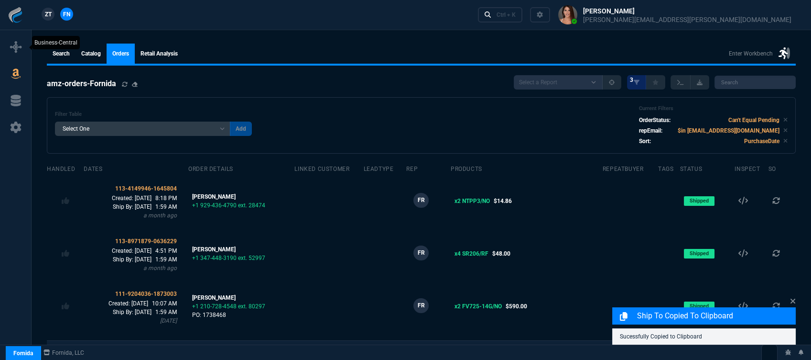
click at [11, 52] on icon at bounding box center [15, 46] width 11 height 11
select select "12: [PERSON_NAME]"
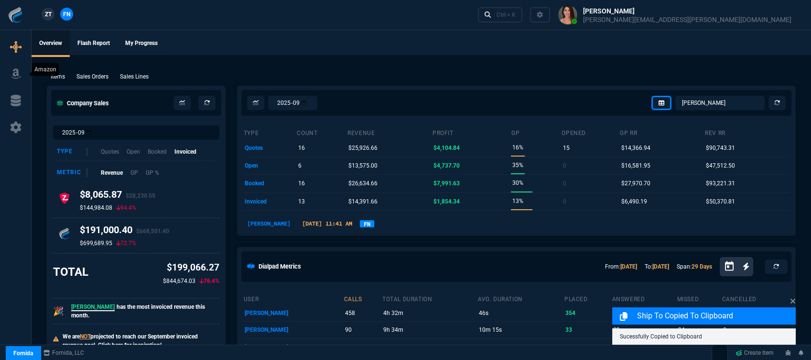
click at [18, 73] on icon at bounding box center [16, 74] width 10 height 10
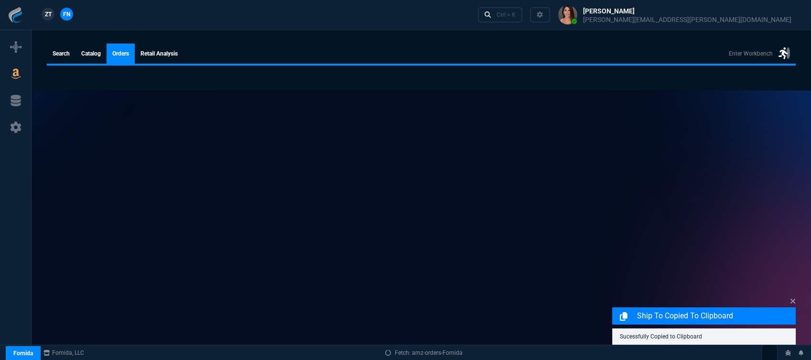
select select
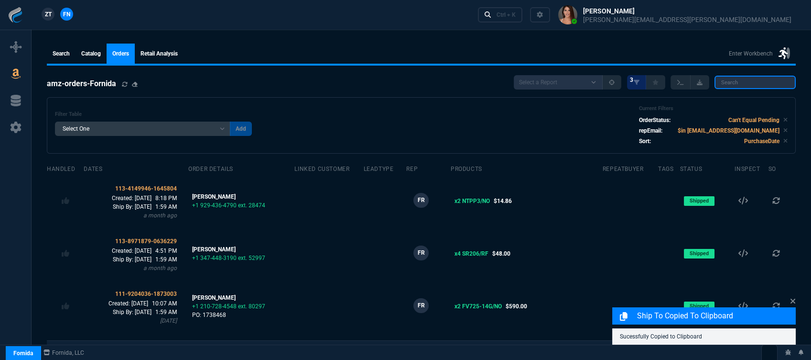
click at [736, 84] on input "search" at bounding box center [755, 82] width 81 height 13
paste input "[PERSON_NAME]"
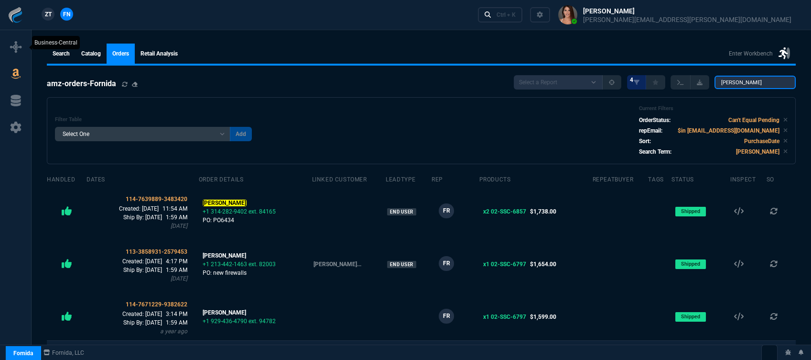
type input "[PERSON_NAME]"
click at [11, 49] on icon at bounding box center [15, 46] width 11 height 11
select select "12: [PERSON_NAME]"
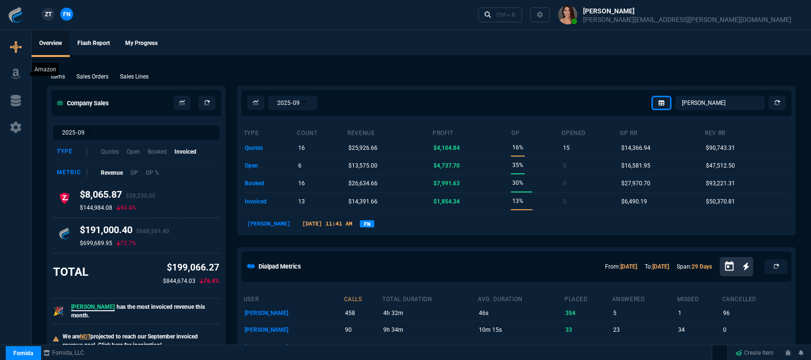
click at [11, 73] on icon at bounding box center [16, 73] width 14 height 11
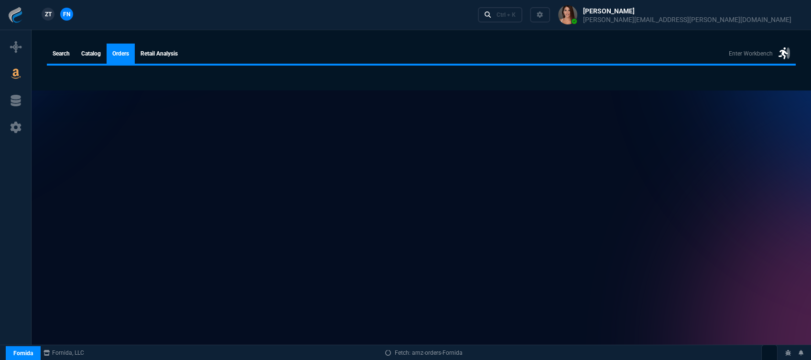
select select
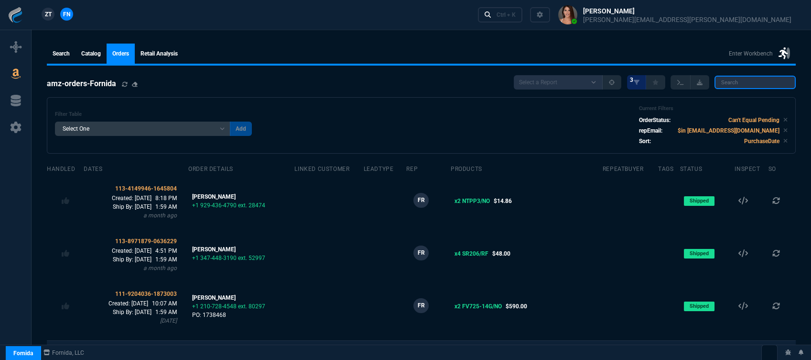
click at [765, 76] on input "search" at bounding box center [755, 82] width 81 height 13
paste input "[PERSON_NAME]"
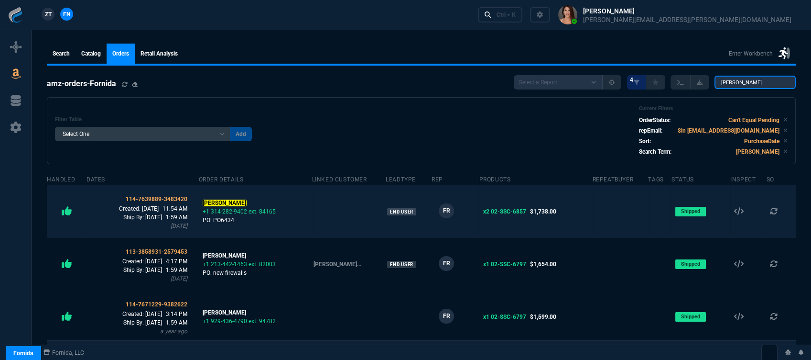
type input "[PERSON_NAME]"
click at [342, 215] on td at bounding box center [349, 211] width 74 height 53
